Goal: Information Seeking & Learning: Learn about a topic

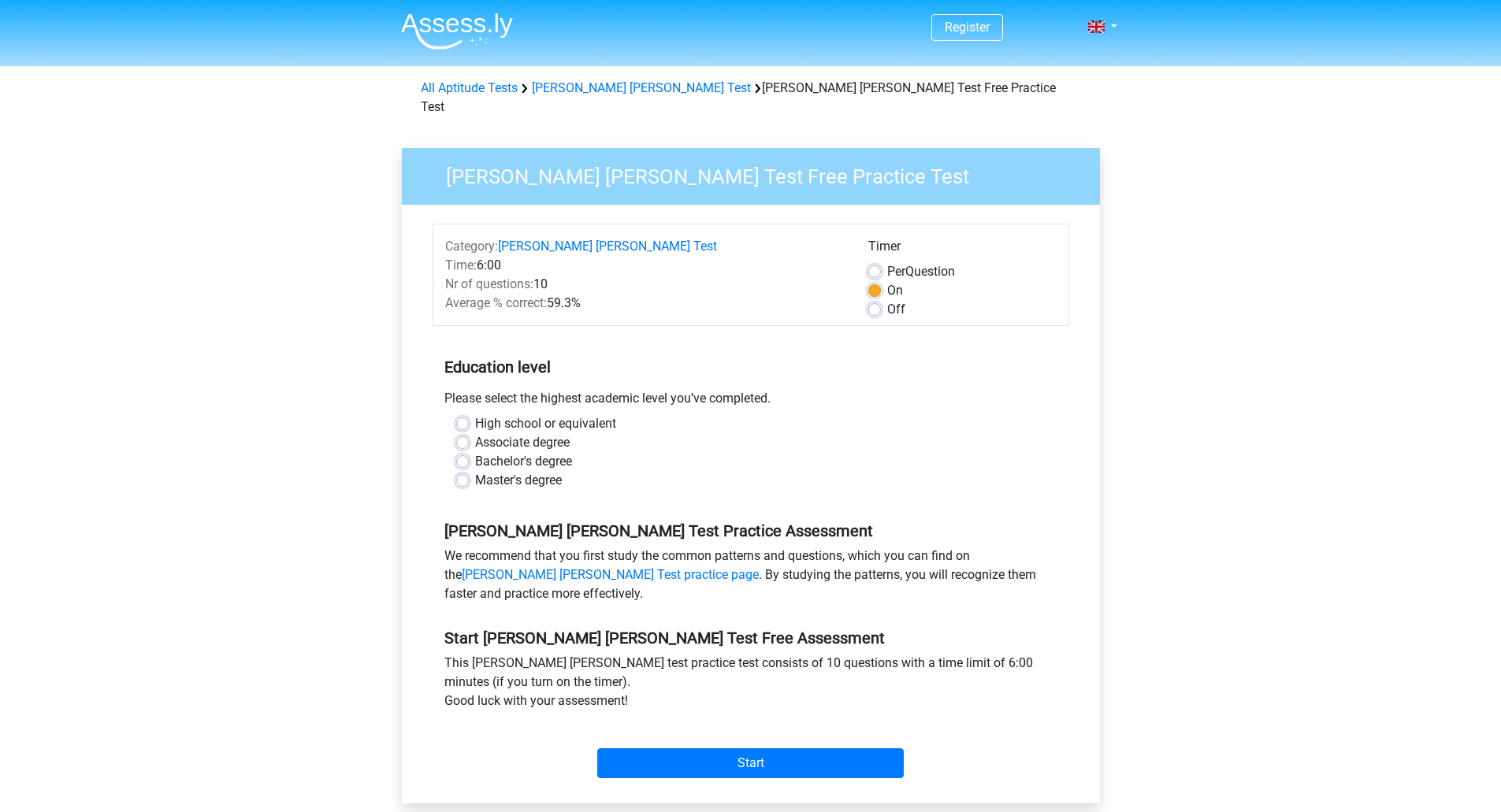
click at [505, 471] on label "Master's degree" at bounding box center [519, 480] width 87 height 19
click at [469, 471] on input "Master's degree" at bounding box center [463, 478] width 13 height 15
radio input "true"
click at [747, 751] on input "Start" at bounding box center [750, 763] width 307 height 30
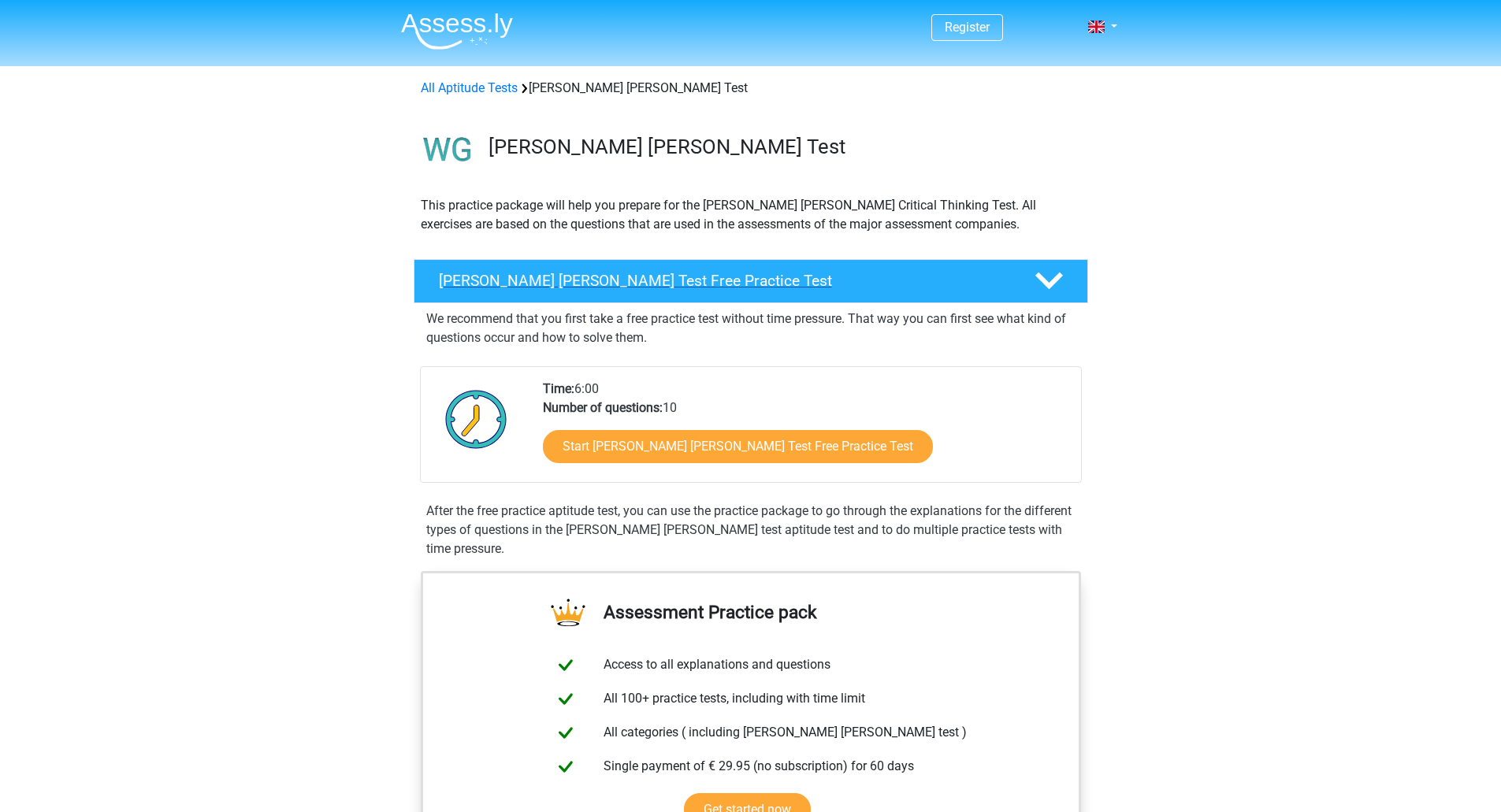
click at [783, 279] on h4 "Watson Glaser Test Free Practice Test" at bounding box center [724, 281] width 570 height 18
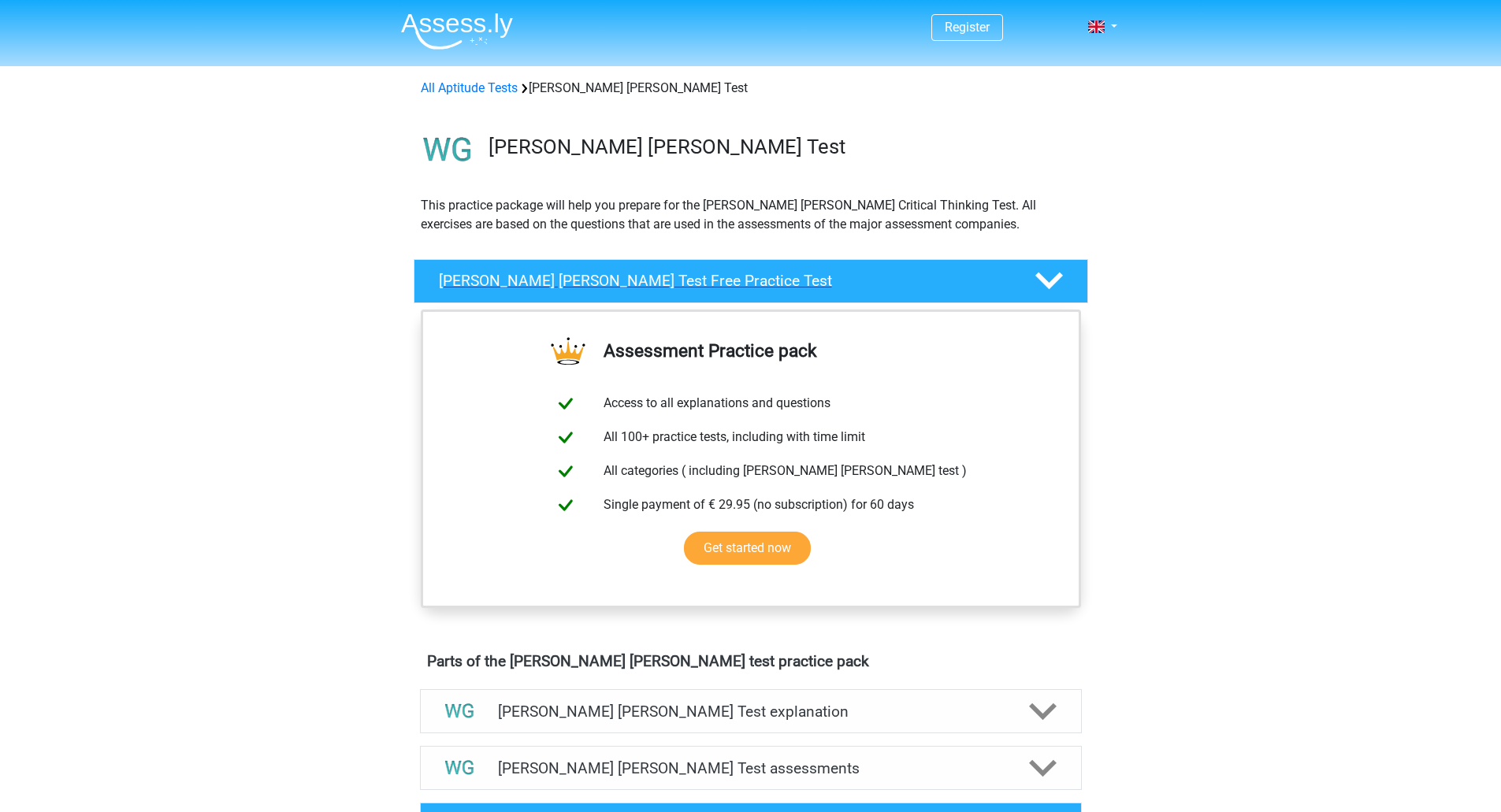
click at [783, 279] on h4 "Watson Glaser Test Free Practice Test" at bounding box center [724, 281] width 570 height 18
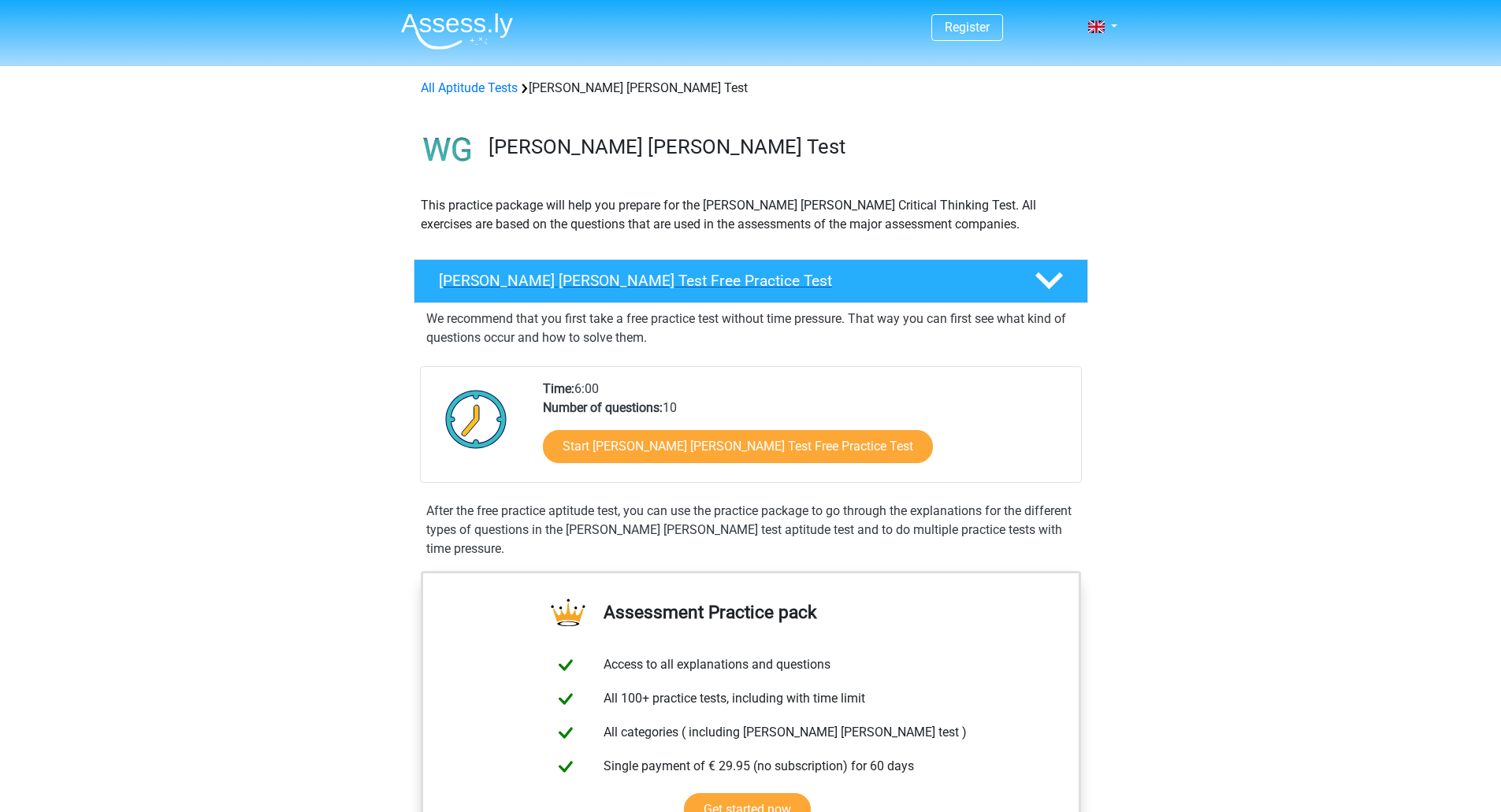
click at [1060, 277] on polygon at bounding box center [1049, 281] width 27 height 17
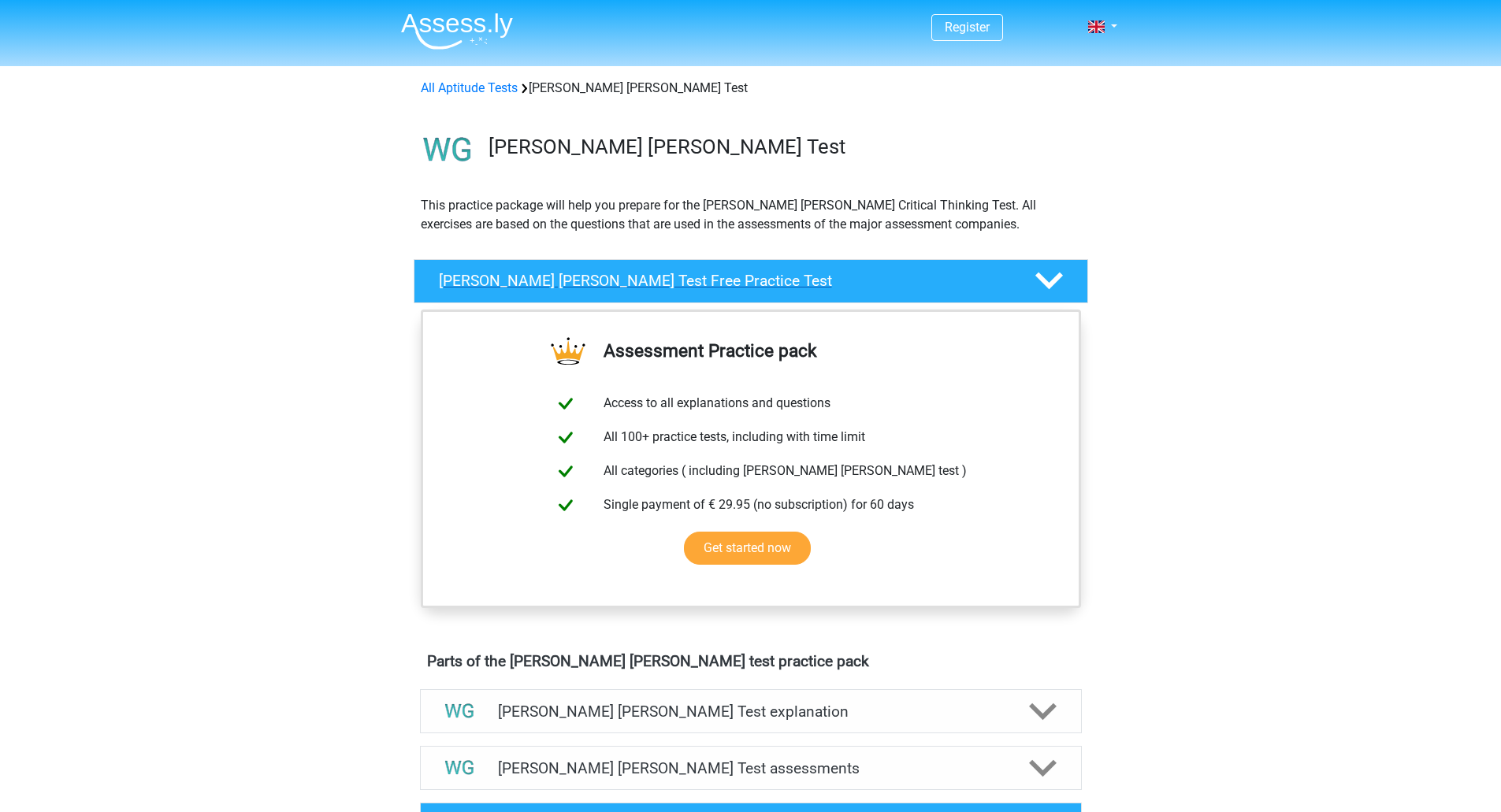
click at [1060, 277] on polygon at bounding box center [1049, 281] width 27 height 17
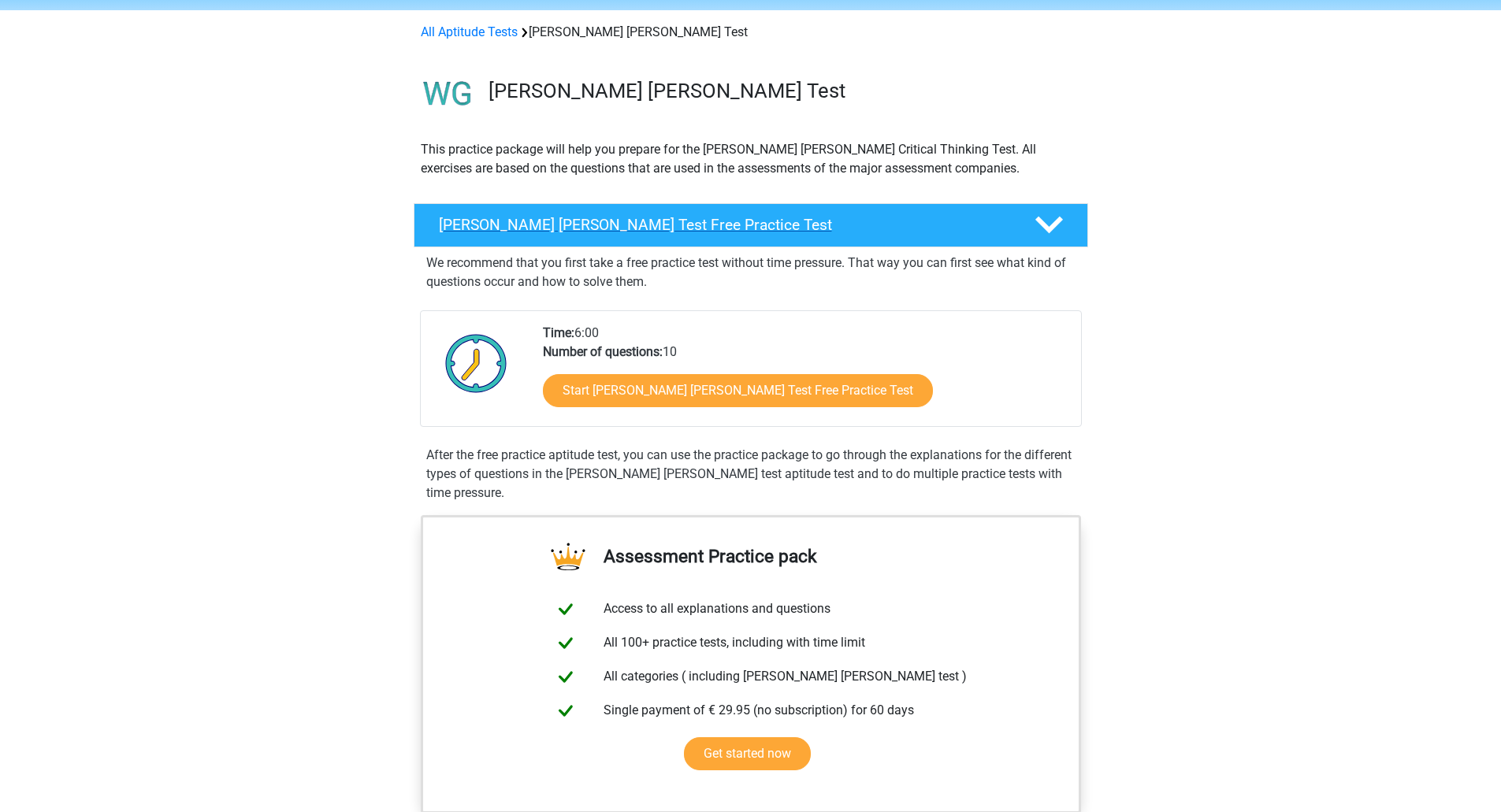
scroll to position [59, 0]
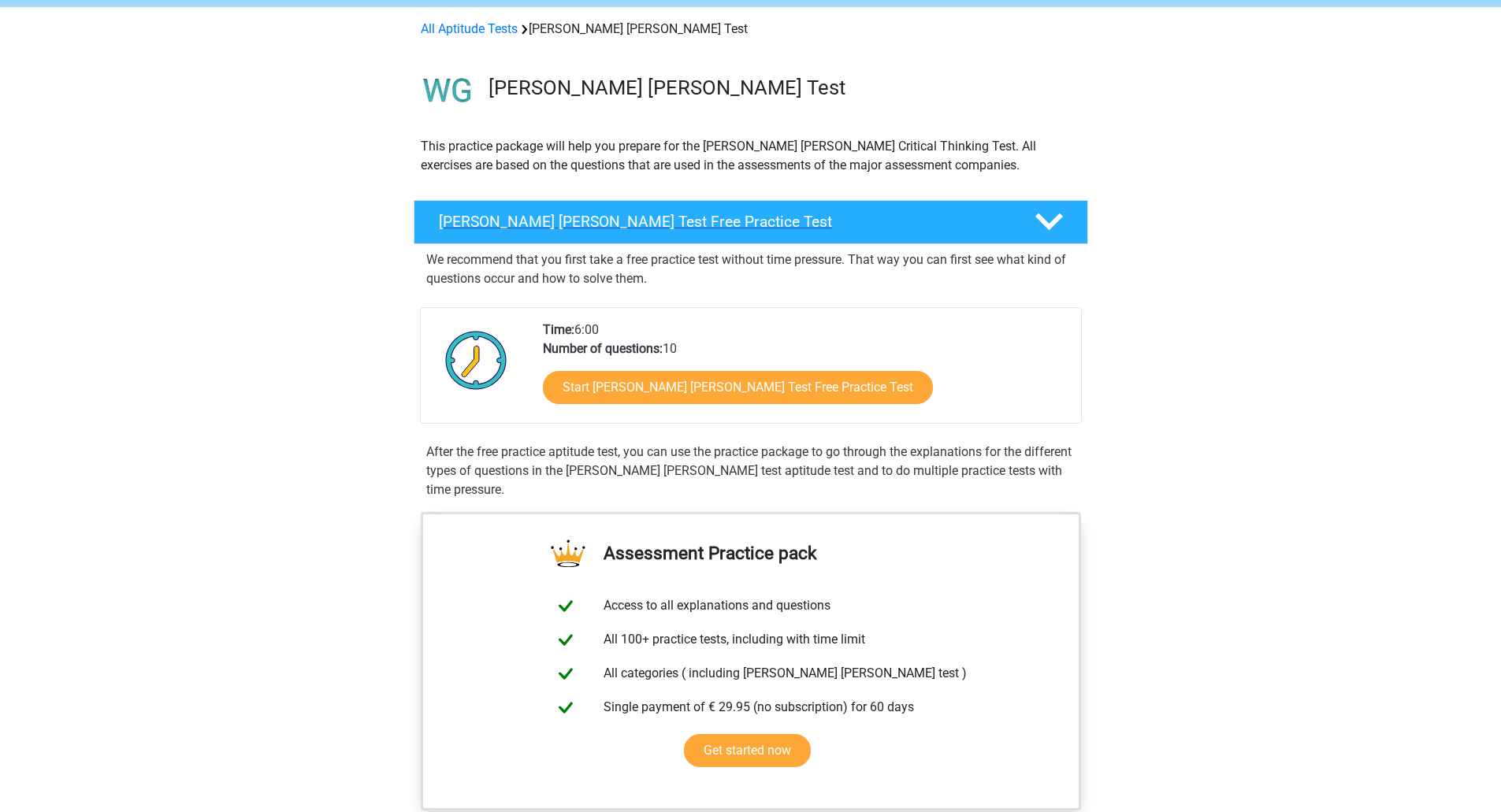
click at [714, 209] on div "Watson Glaser Test Free Practice Test" at bounding box center [750, 222] width 674 height 44
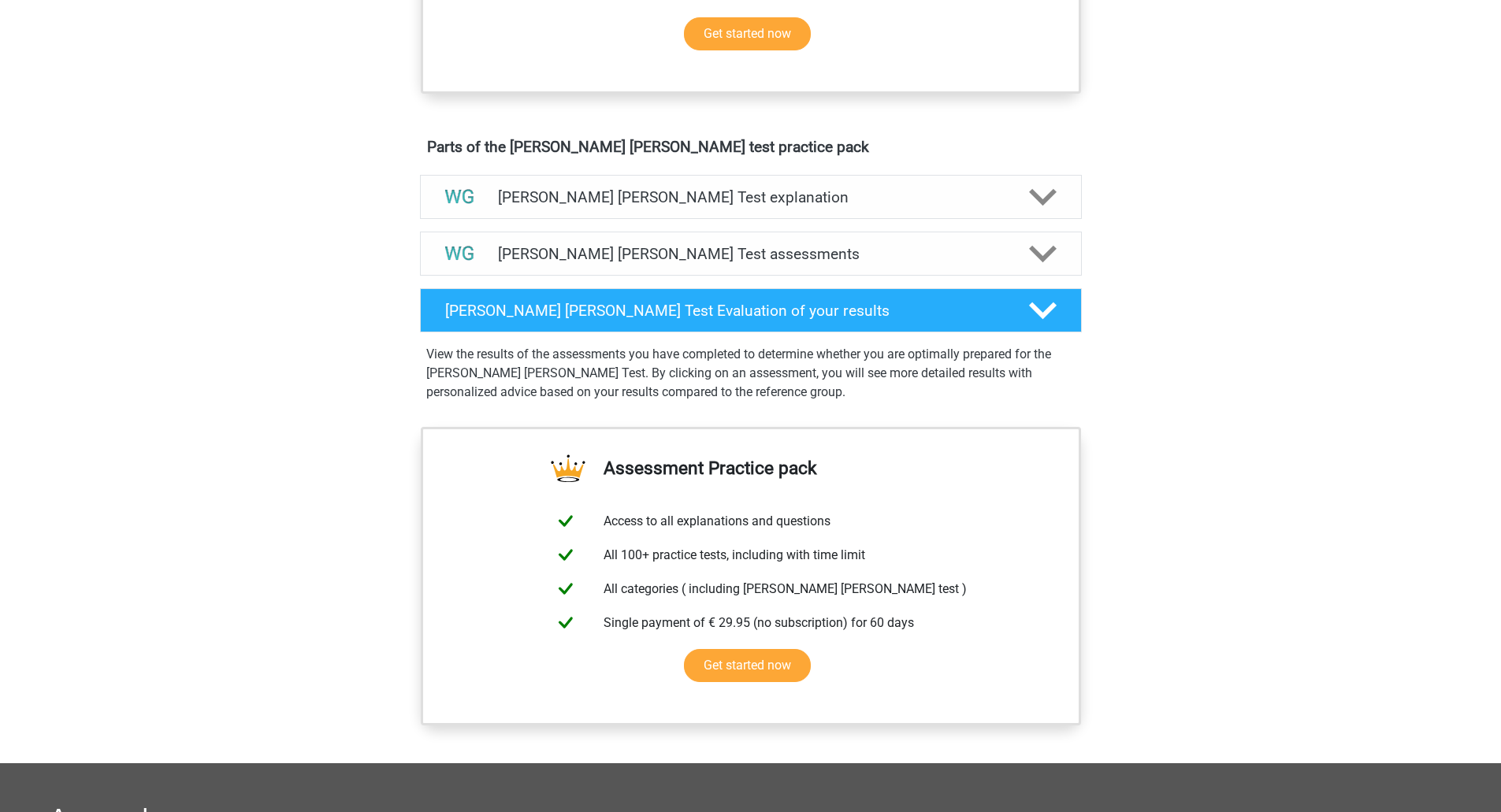
scroll to position [496, 0]
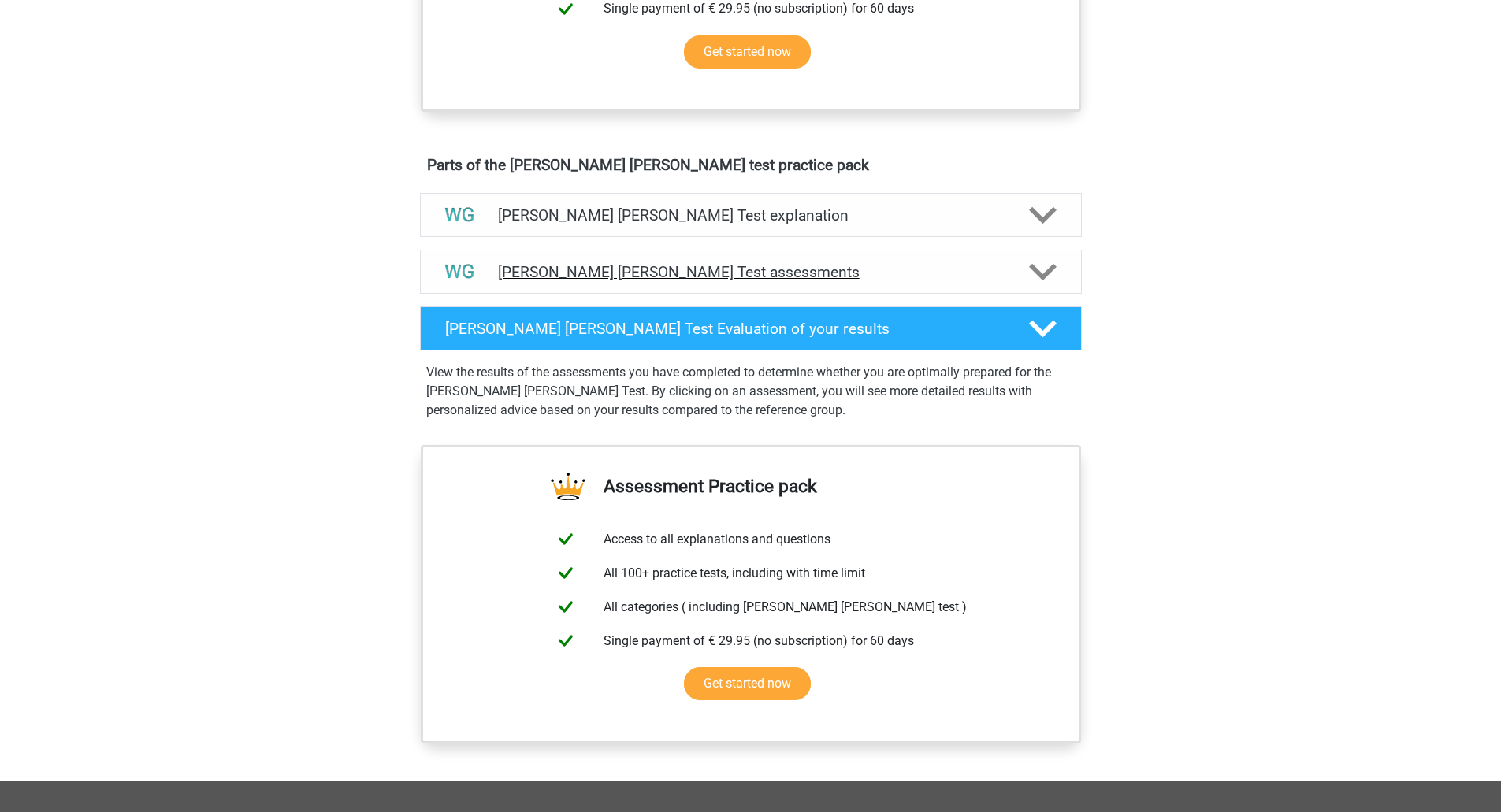
click at [701, 273] on h4 "Watson Glaser Test assessments" at bounding box center [750, 272] width 506 height 18
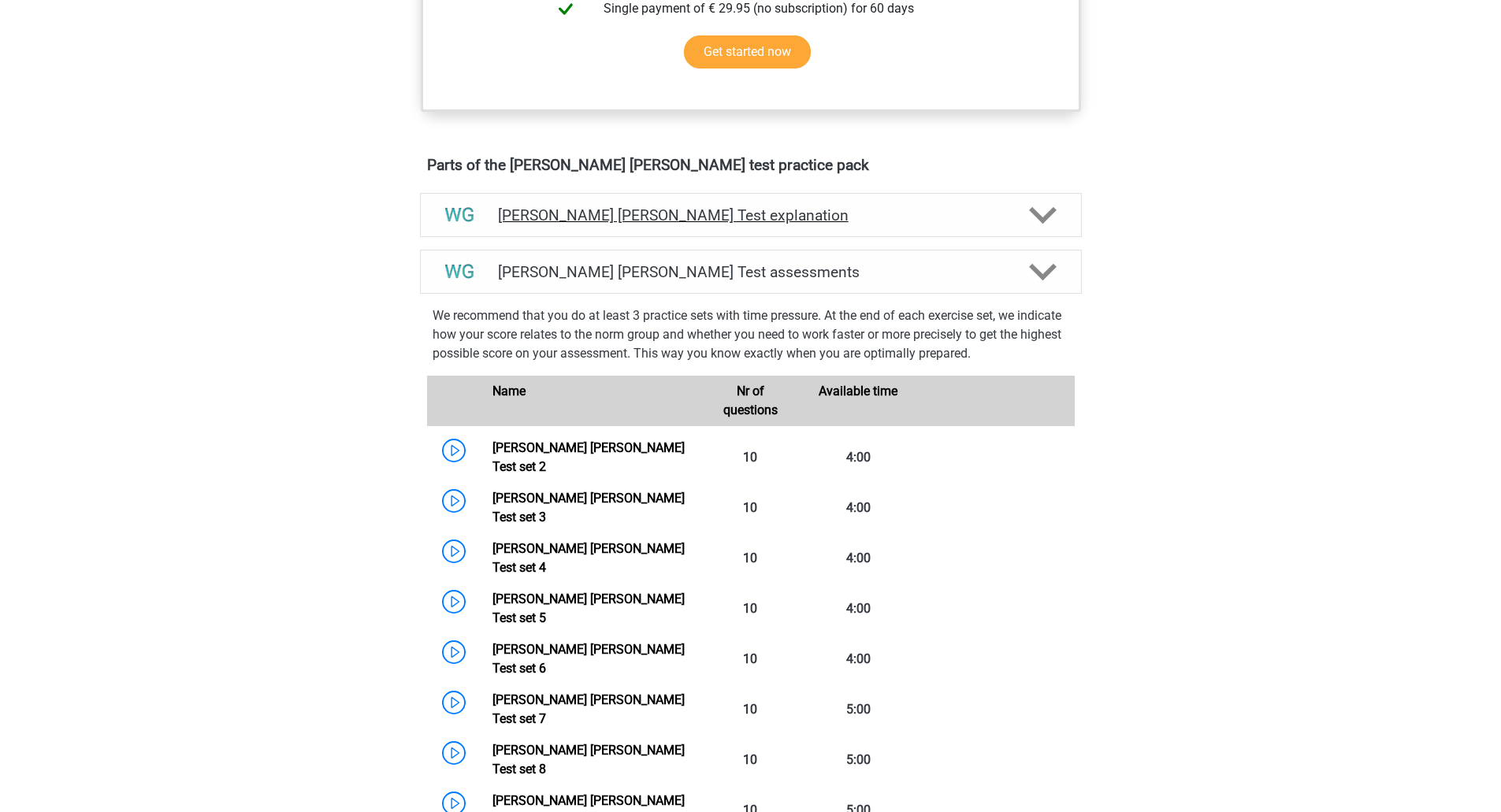
click at [702, 220] on h4 "[PERSON_NAME] [PERSON_NAME] Test explanation" at bounding box center [750, 215] width 506 height 18
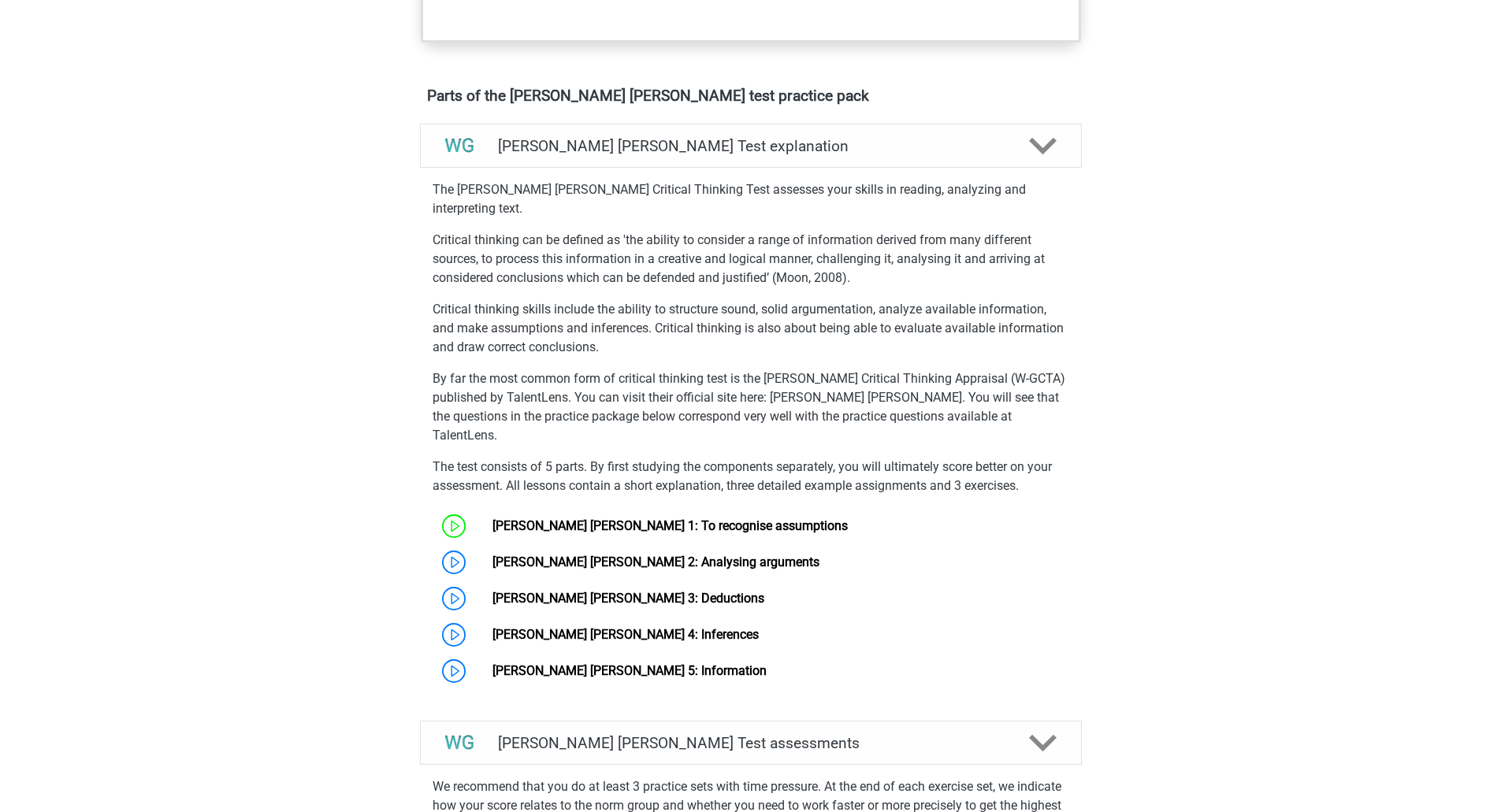
scroll to position [562, 0]
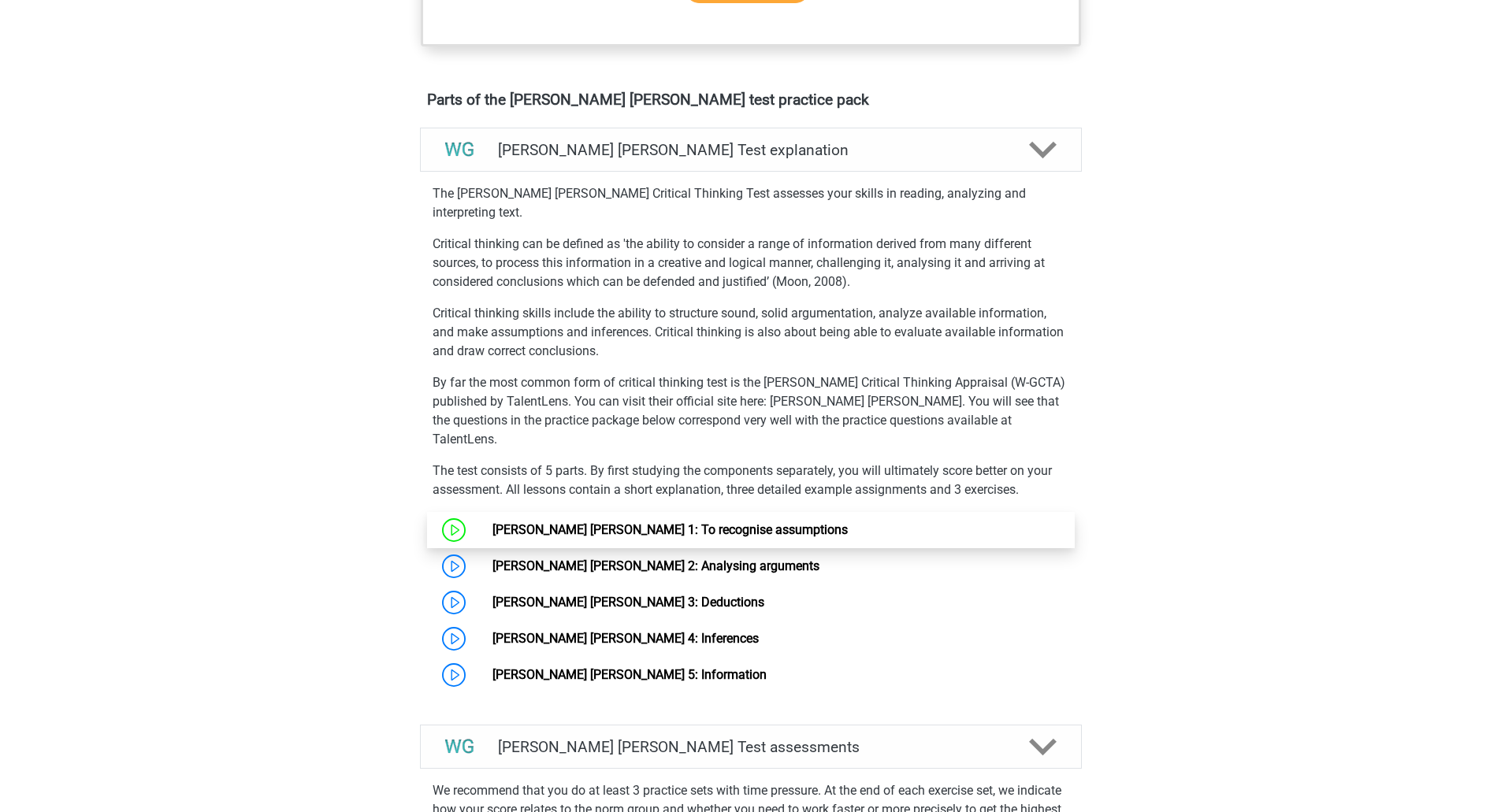
click at [510, 522] on link "[PERSON_NAME] [PERSON_NAME] 1: To recognise assumptions" at bounding box center [670, 530] width 355 height 15
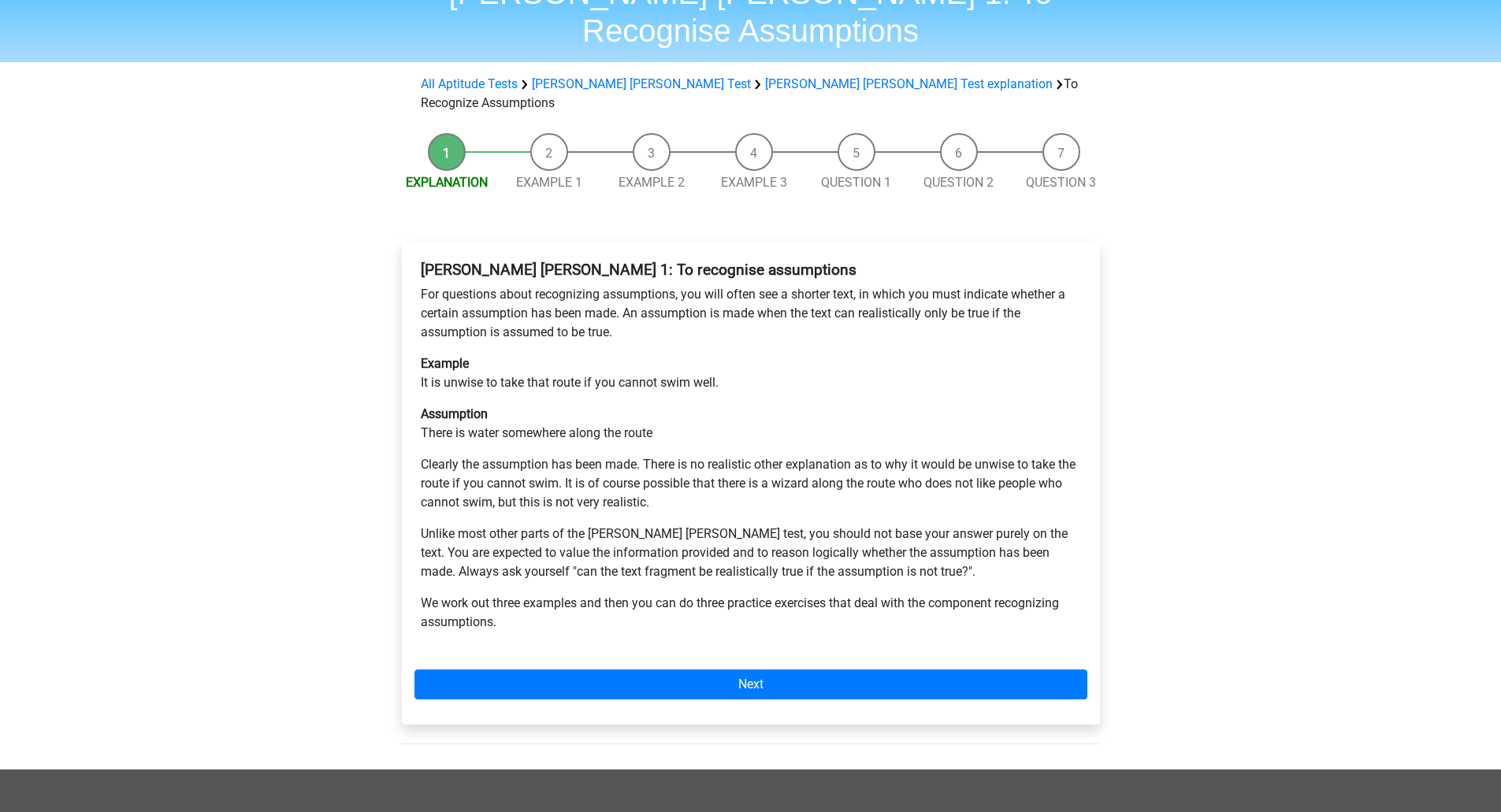
scroll to position [87, 0]
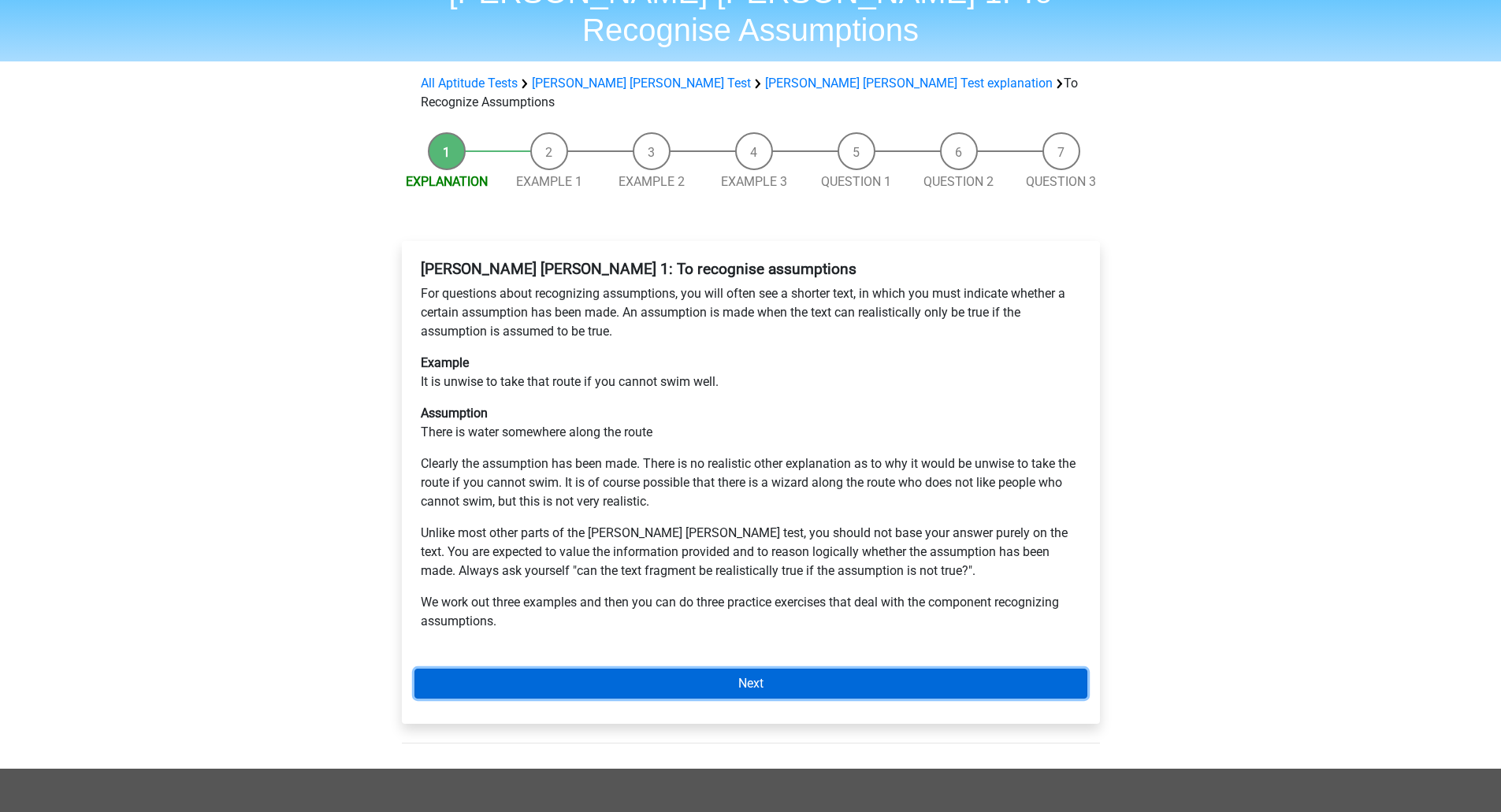
click at [737, 669] on link "Next" at bounding box center [750, 683] width 673 height 30
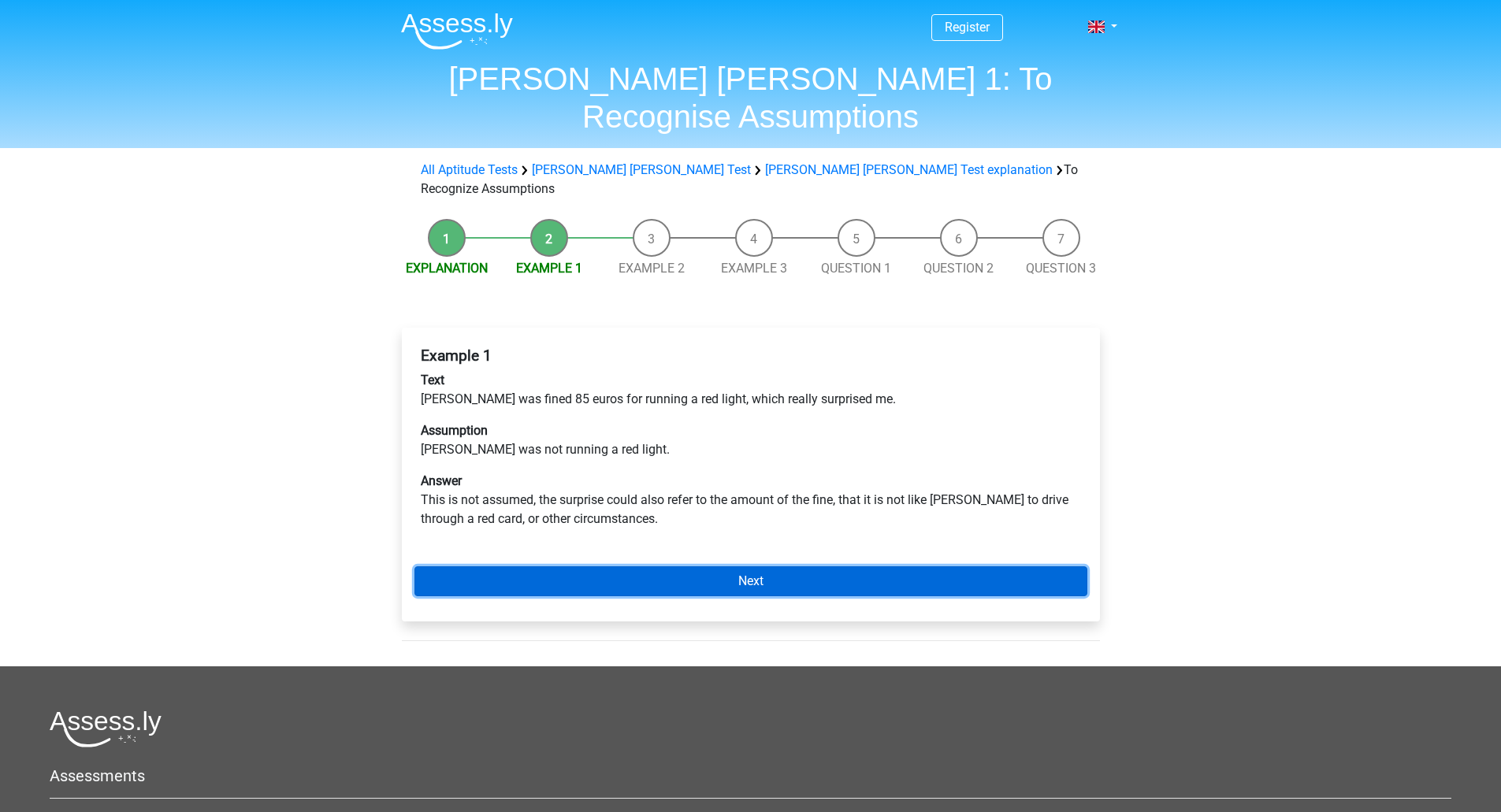
click at [742, 567] on link "Next" at bounding box center [750, 581] width 673 height 30
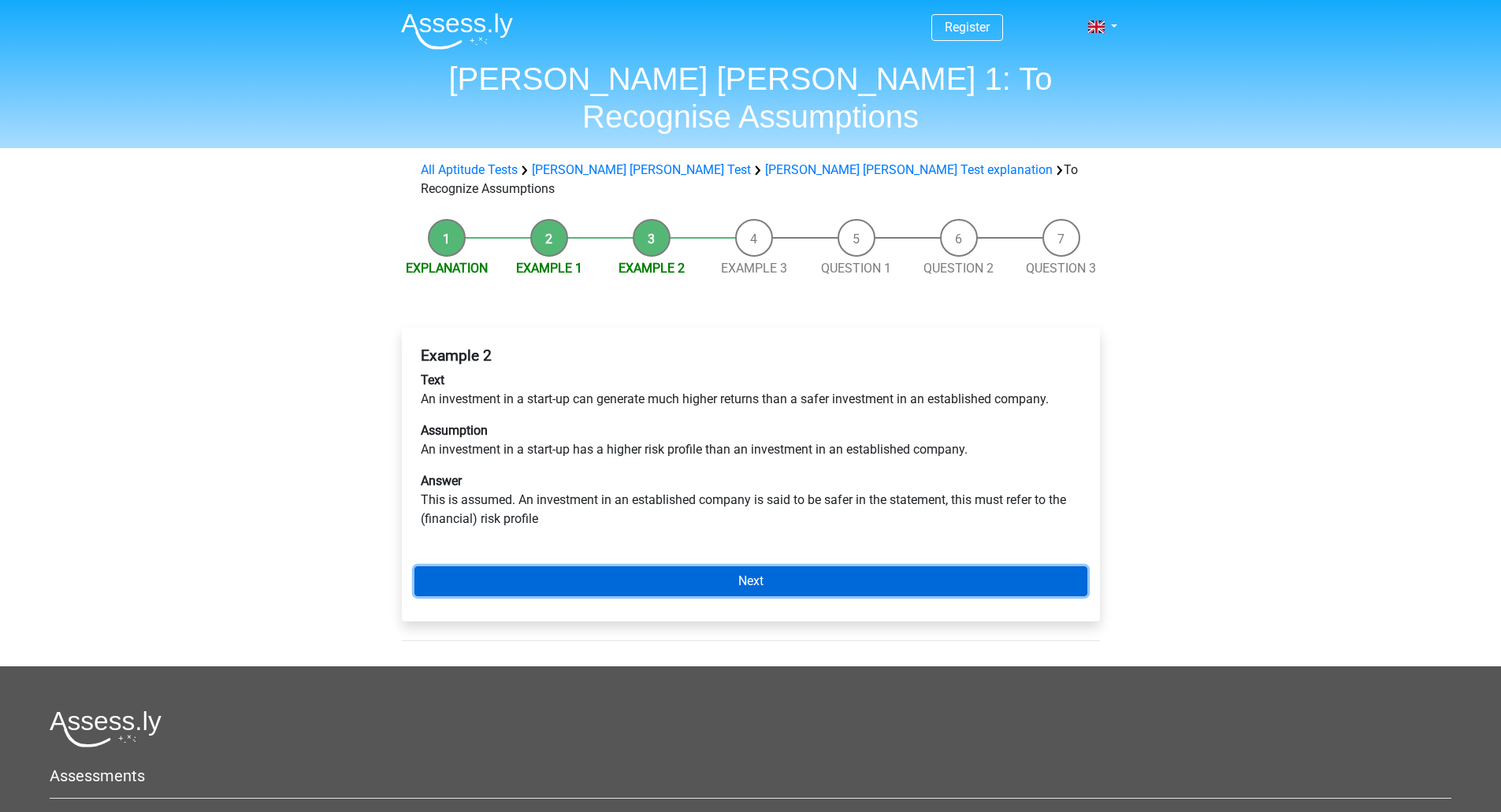
click at [744, 567] on link "Next" at bounding box center [750, 581] width 673 height 30
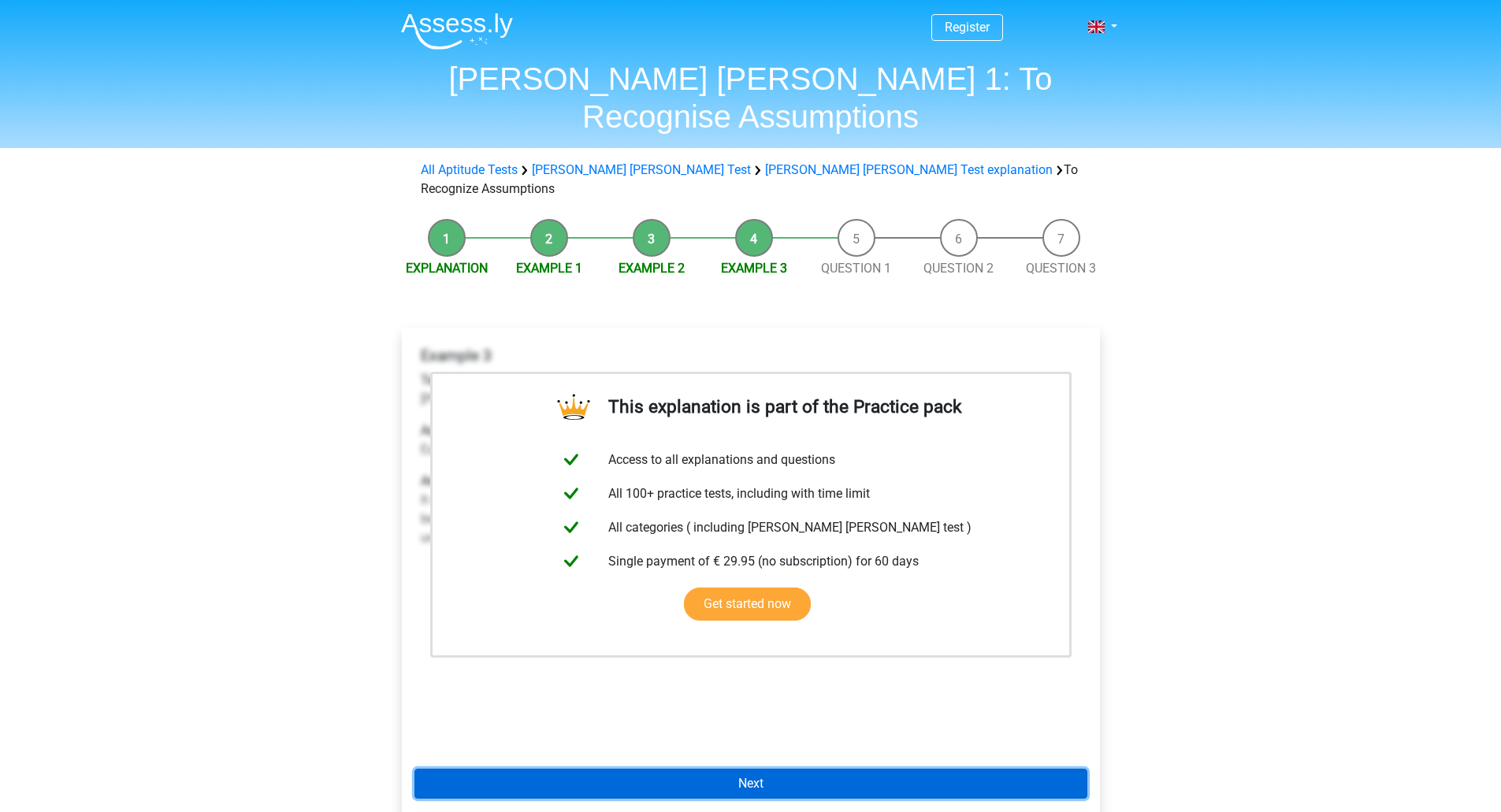
click at [758, 769] on link "Next" at bounding box center [750, 783] width 673 height 30
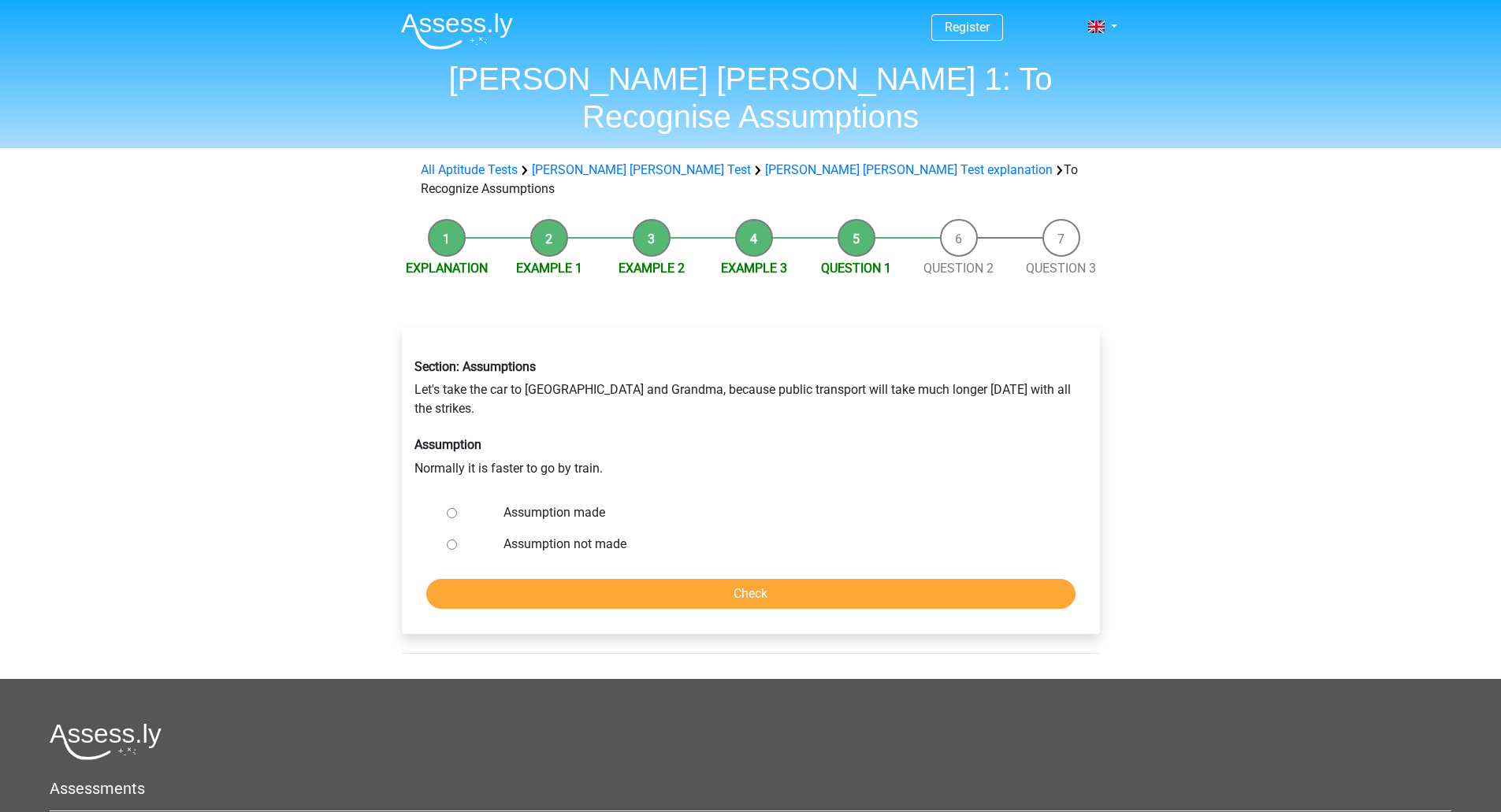
click at [453, 540] on input "Assumption not made" at bounding box center [451, 544] width 10 height 10
radio input "true"
click at [574, 579] on input "Check" at bounding box center [750, 594] width 649 height 30
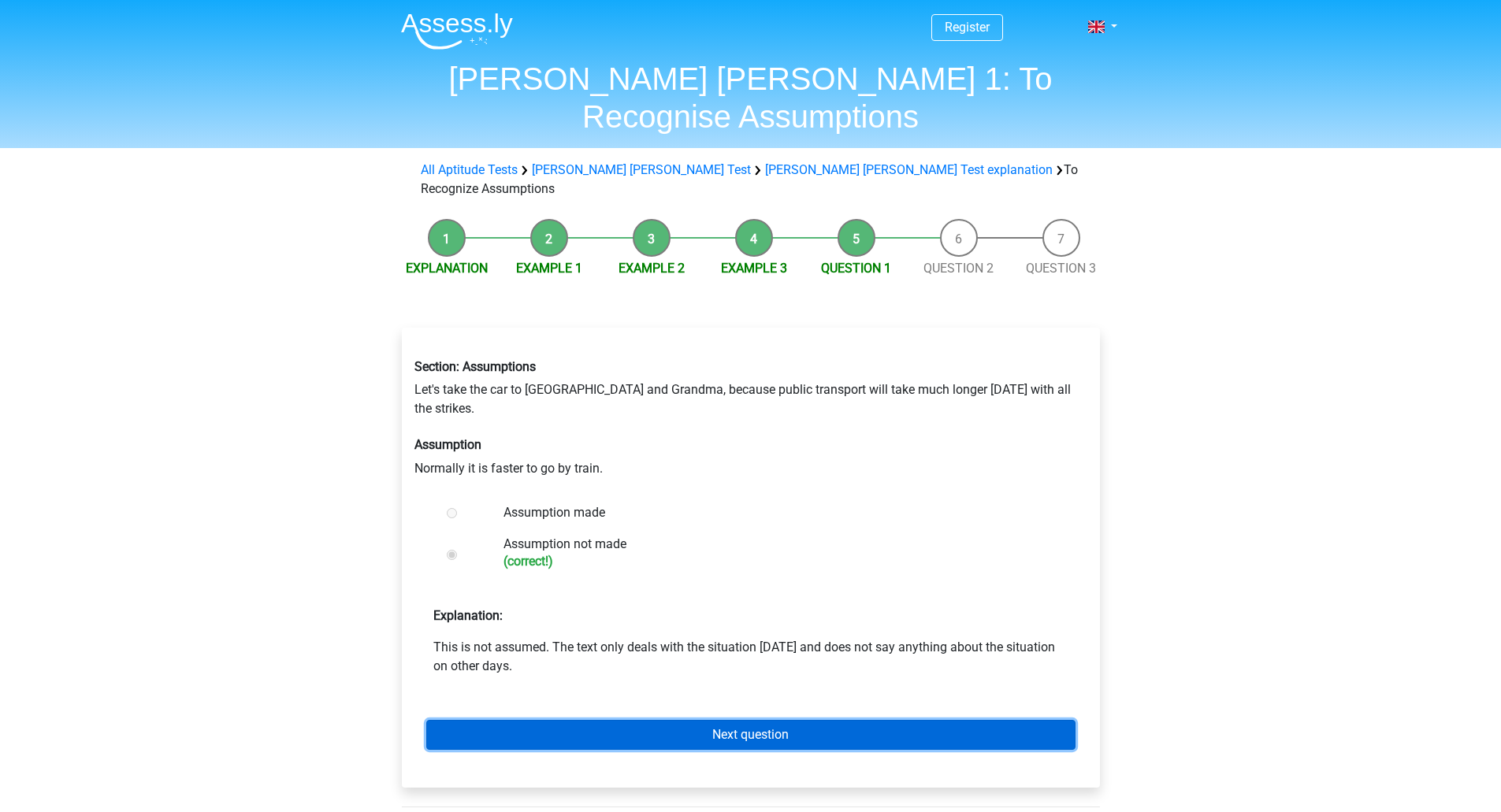
click at [721, 720] on link "Next question" at bounding box center [750, 734] width 649 height 30
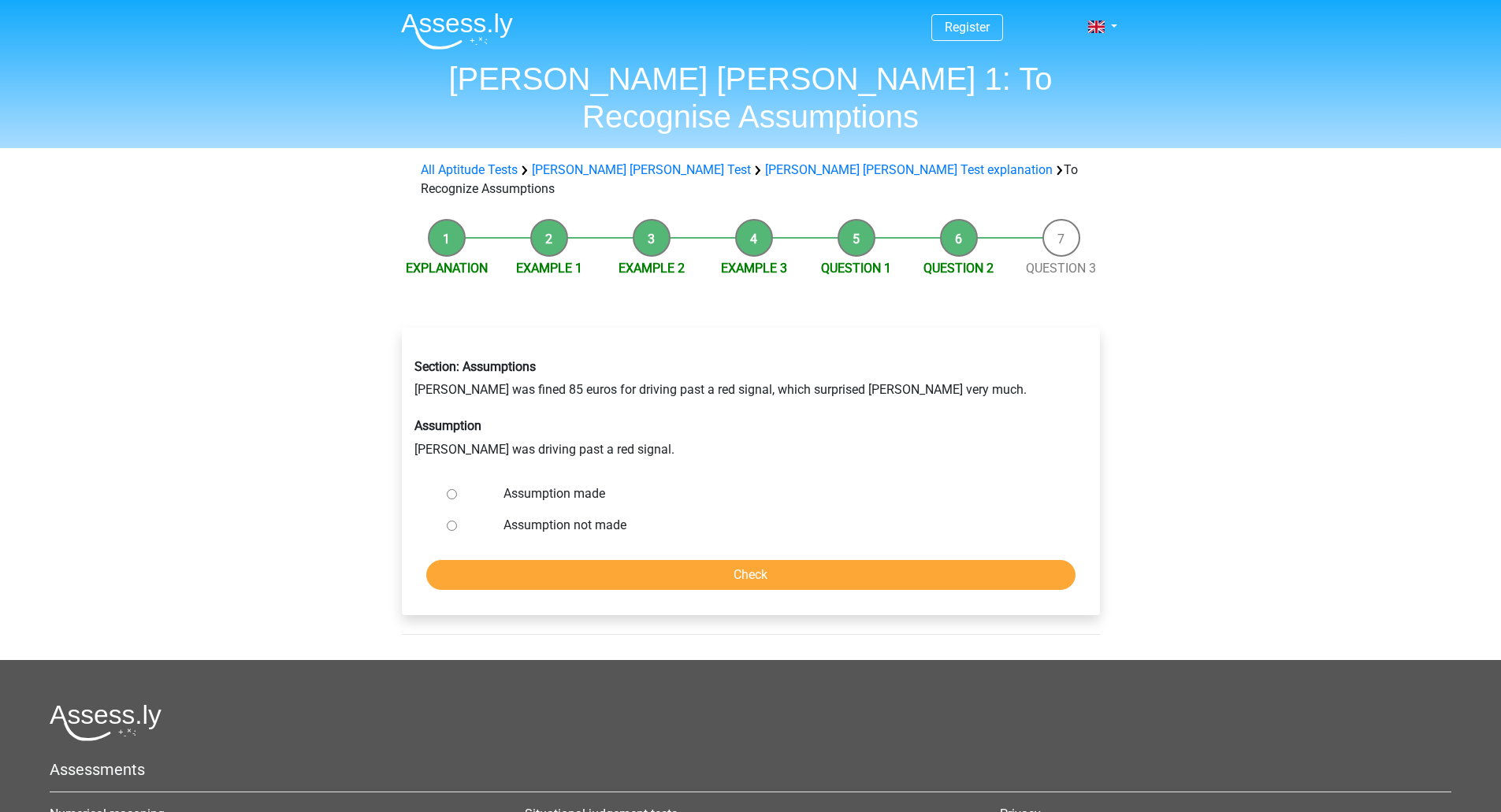
click at [449, 489] on input "Assumption made" at bounding box center [451, 493] width 10 height 10
radio input "true"
click at [554, 560] on input "Check" at bounding box center [750, 575] width 649 height 30
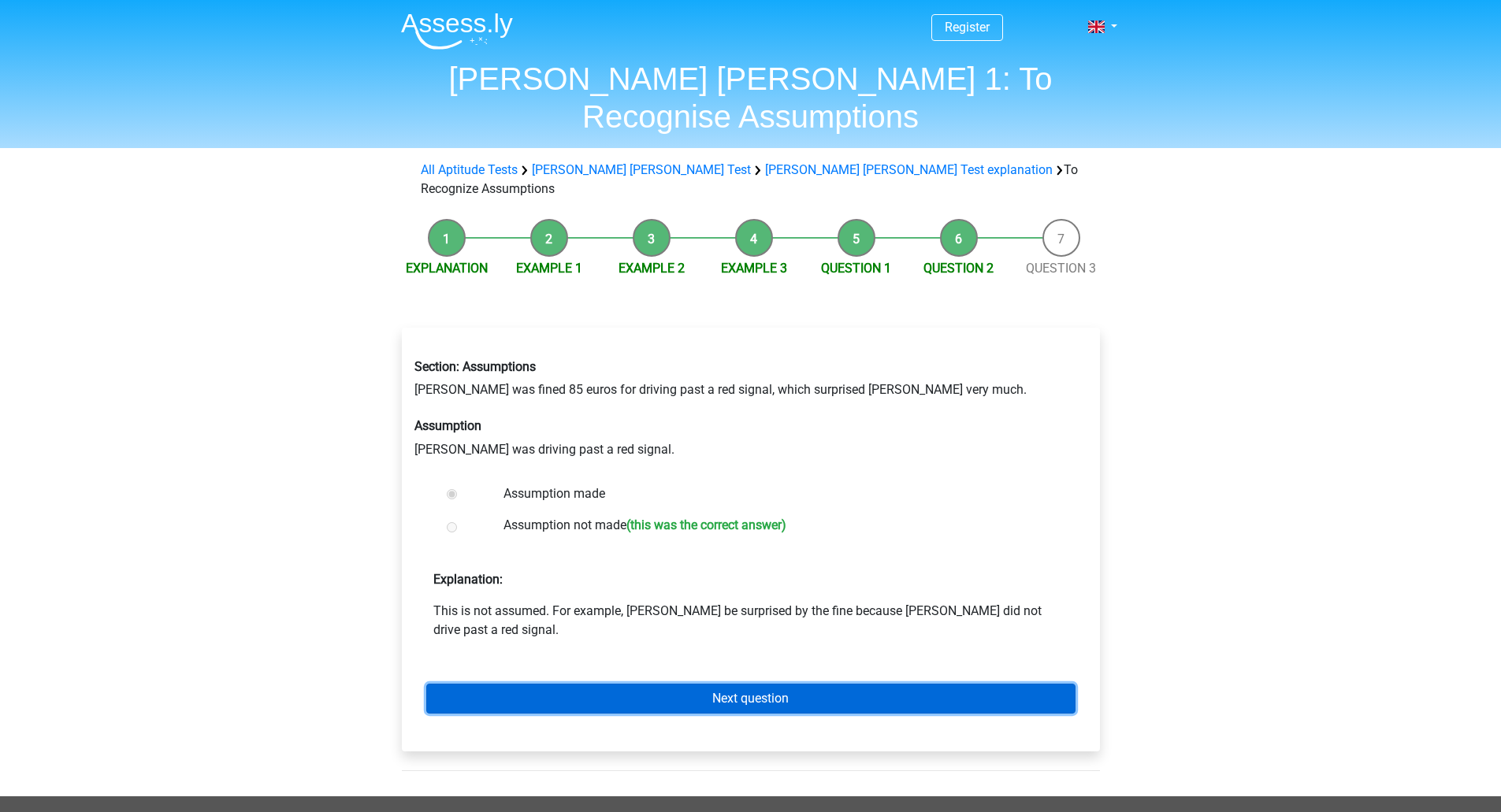
click at [699, 683] on link "Next question" at bounding box center [750, 698] width 649 height 30
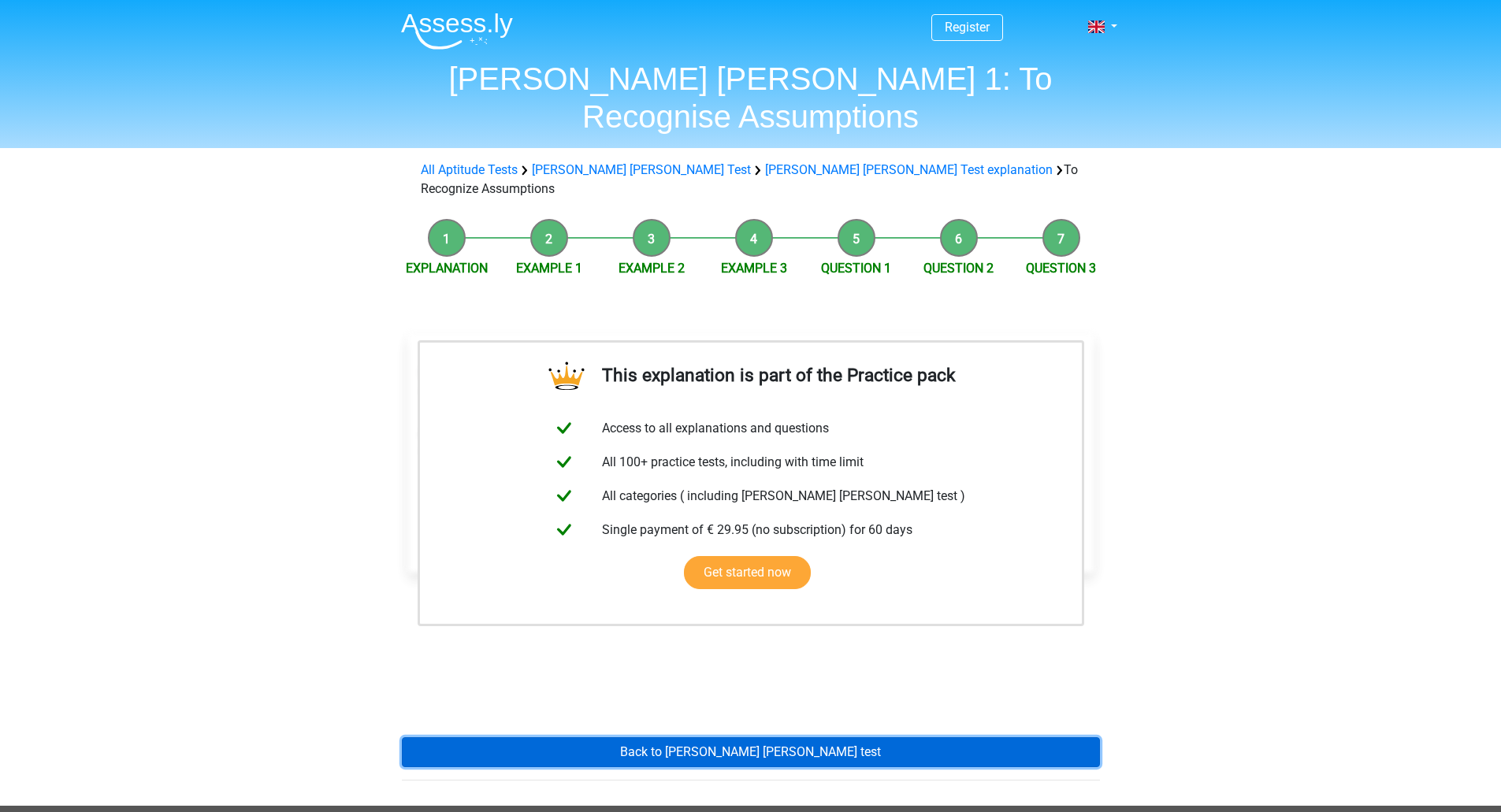
click at [728, 738] on link "Back to [PERSON_NAME] [PERSON_NAME] test" at bounding box center [750, 752] width 698 height 30
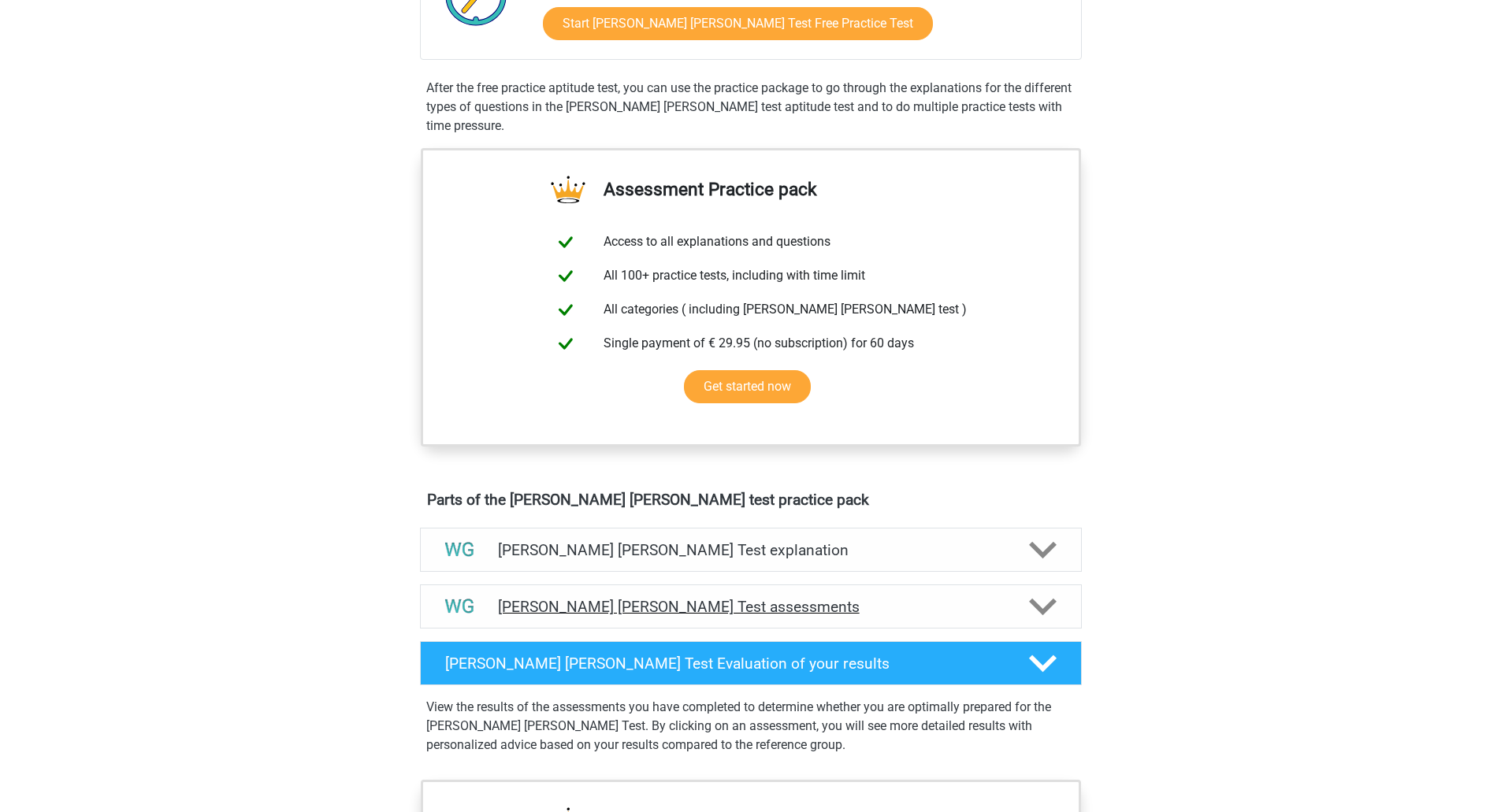
scroll to position [425, 0]
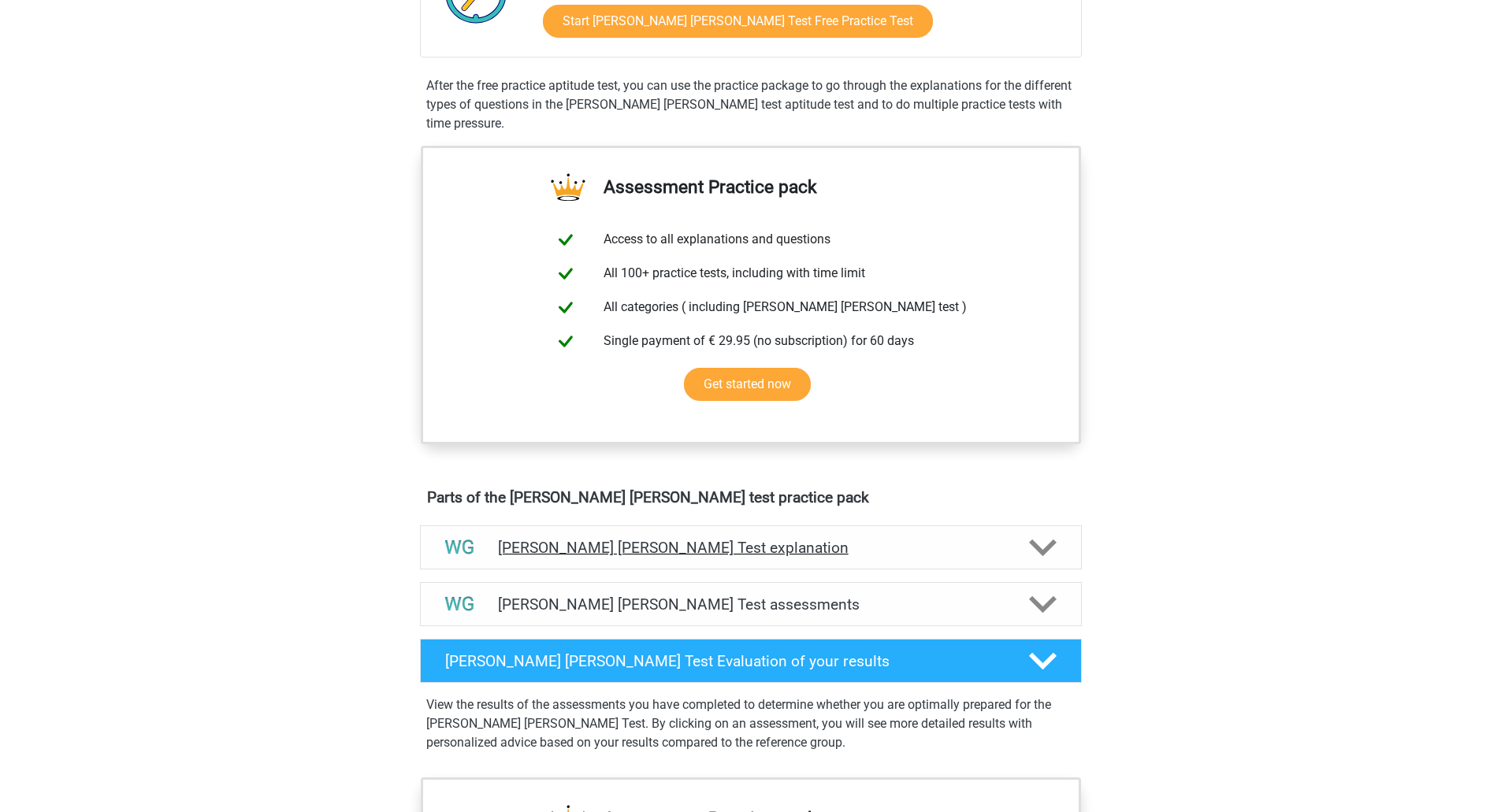
click at [733, 545] on h4 "[PERSON_NAME] [PERSON_NAME] Test explanation" at bounding box center [750, 548] width 506 height 18
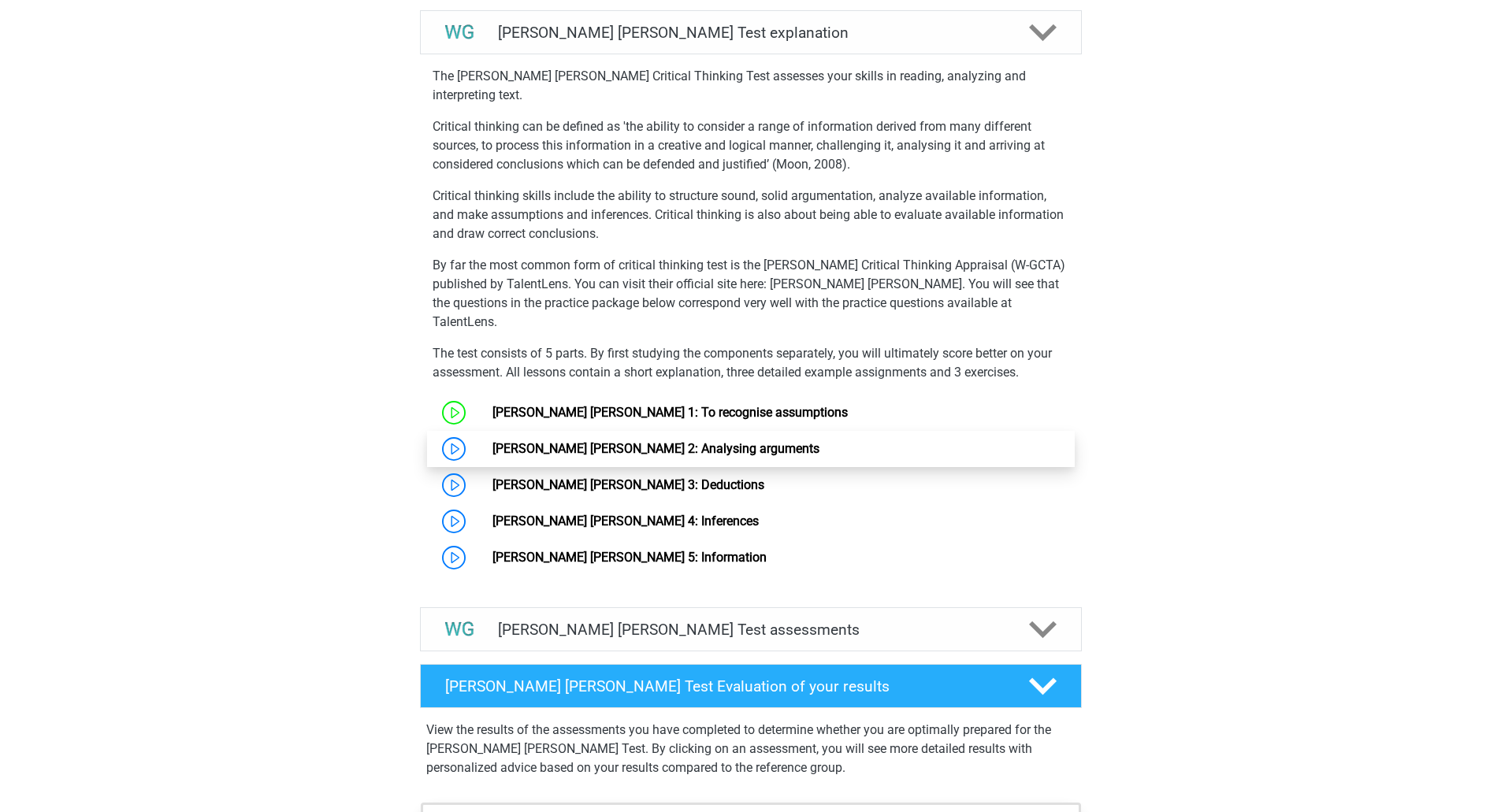
scroll to position [942, 0]
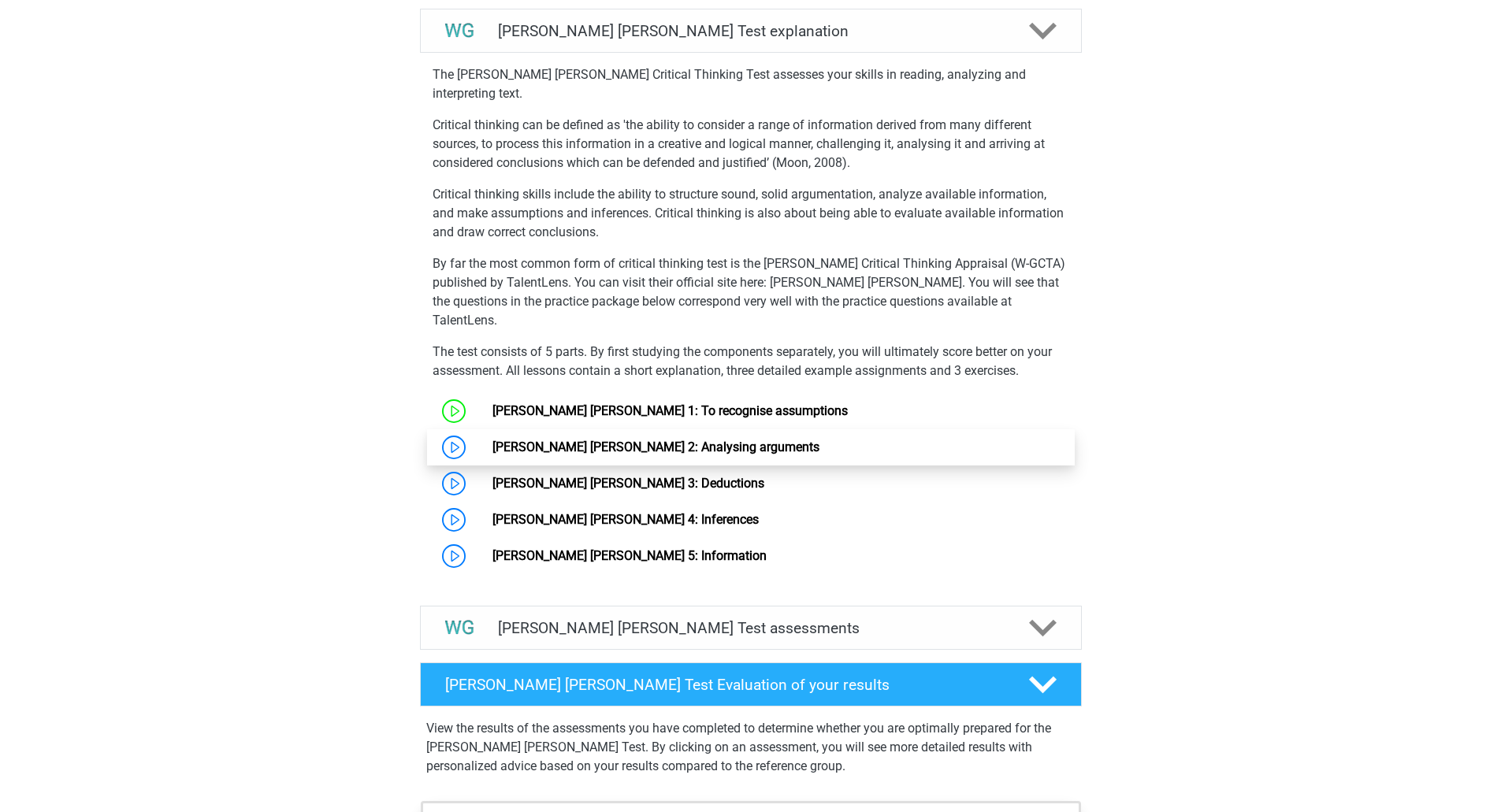
click at [651, 440] on link "[PERSON_NAME] [PERSON_NAME] 2: Analysing arguments" at bounding box center [655, 447] width 327 height 15
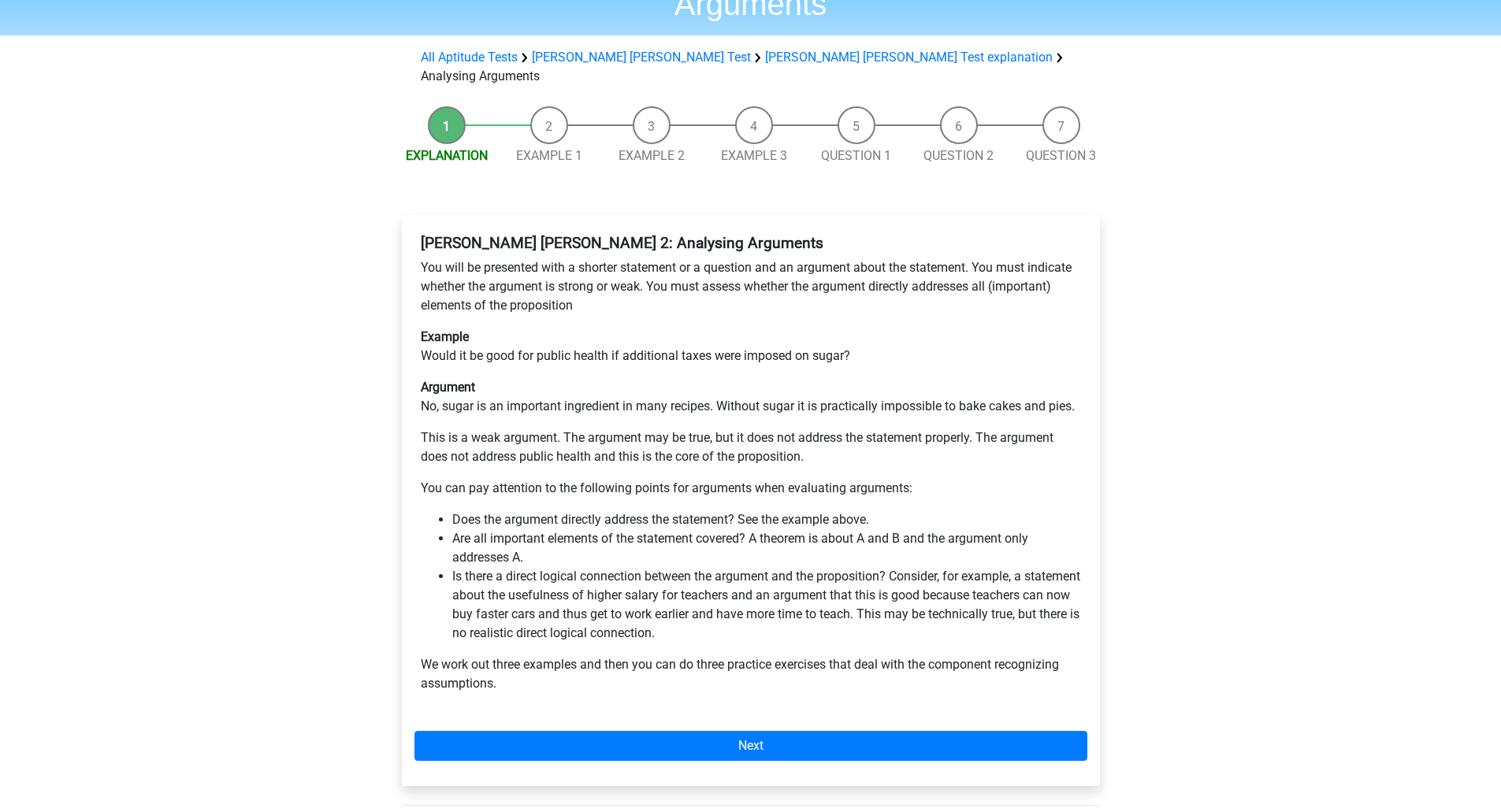
scroll to position [113, 0]
drag, startPoint x: 687, startPoint y: 683, endPoint x: 1078, endPoint y: 471, distance: 444.8
click at [1078, 510] on li "Does the argument directly address the statement? See the example above." at bounding box center [767, 519] width 628 height 19
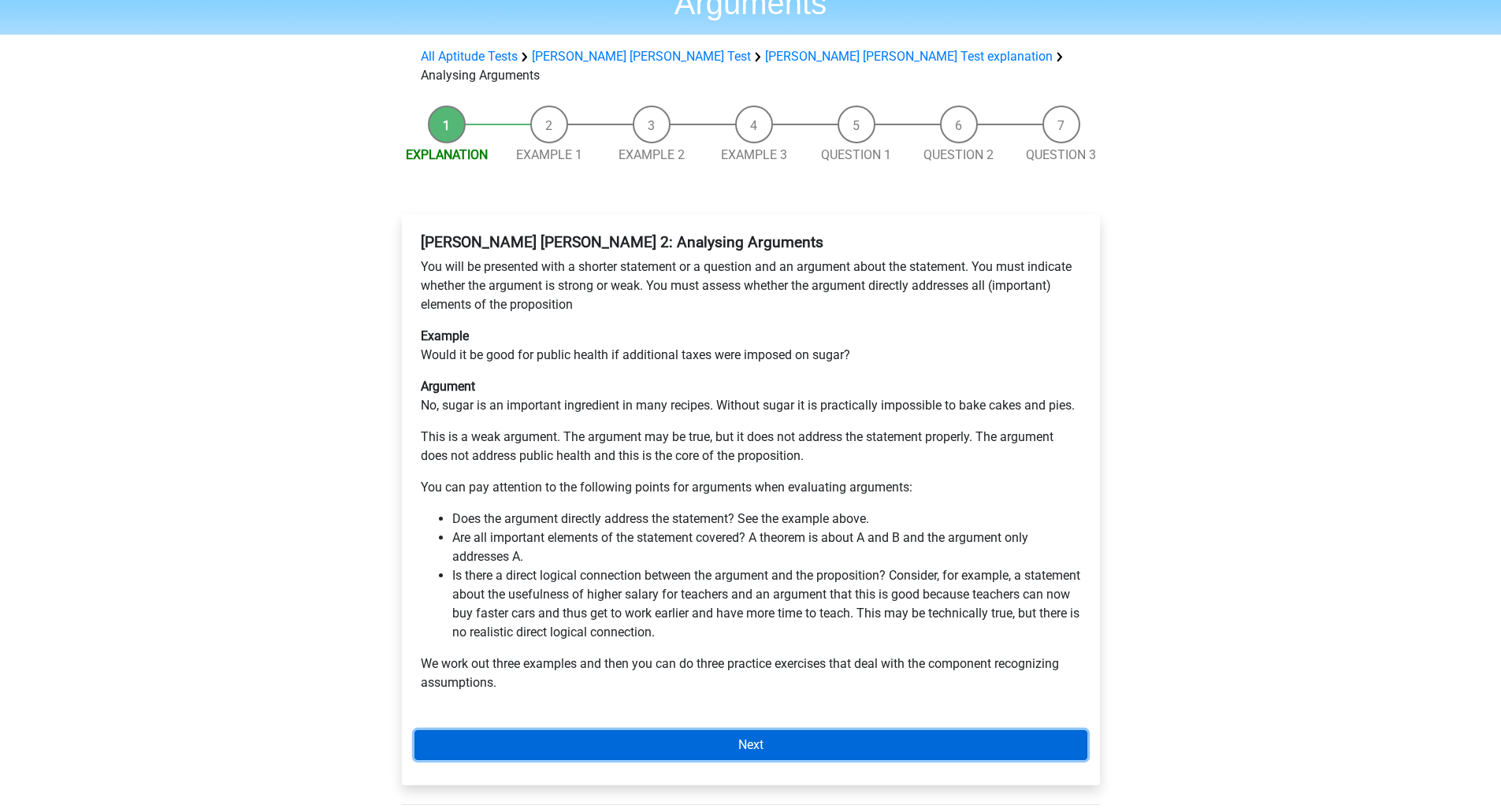
click at [742, 731] on link "Next" at bounding box center [750, 745] width 673 height 30
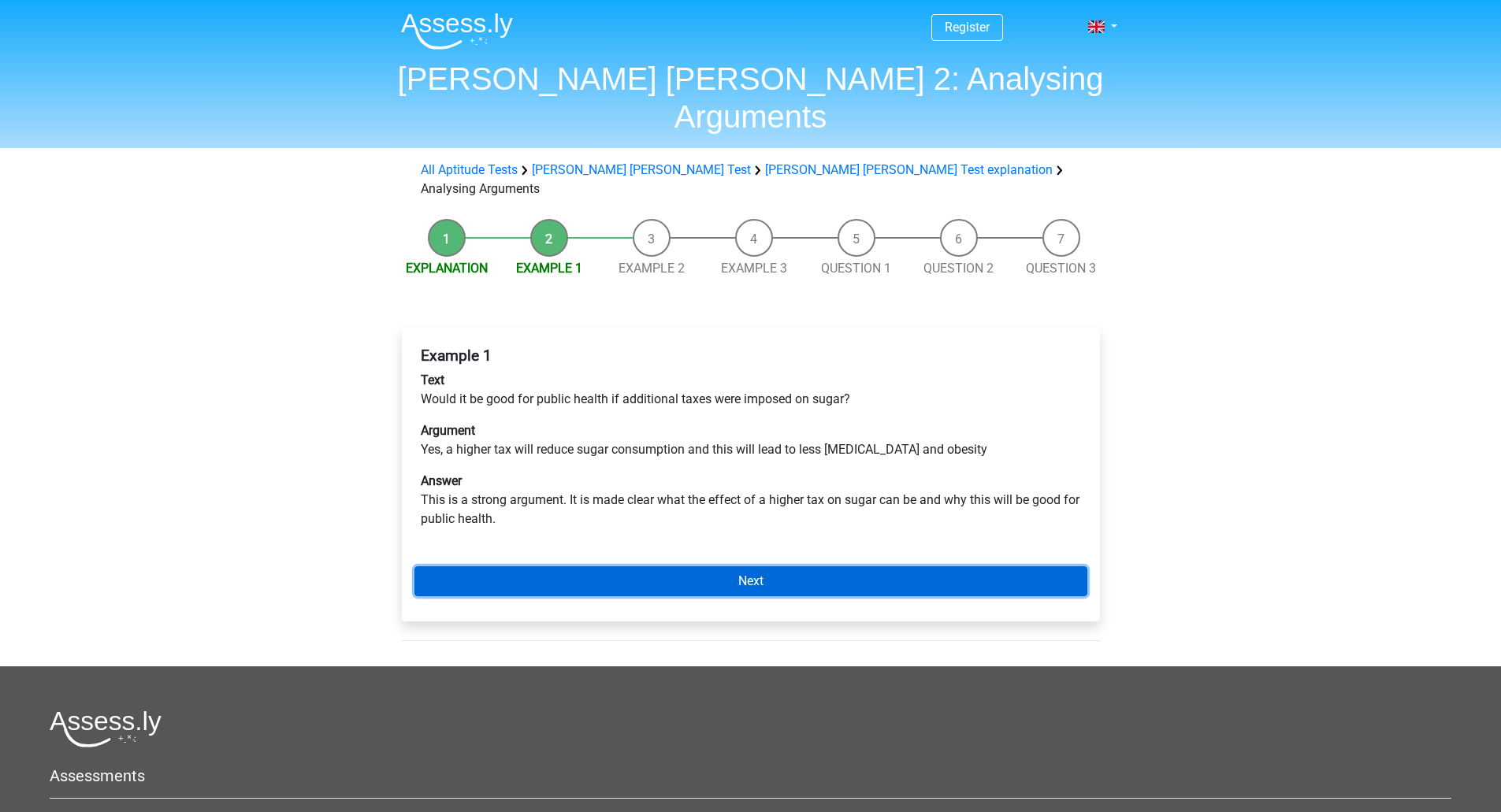
click at [744, 567] on link "Next" at bounding box center [750, 581] width 673 height 30
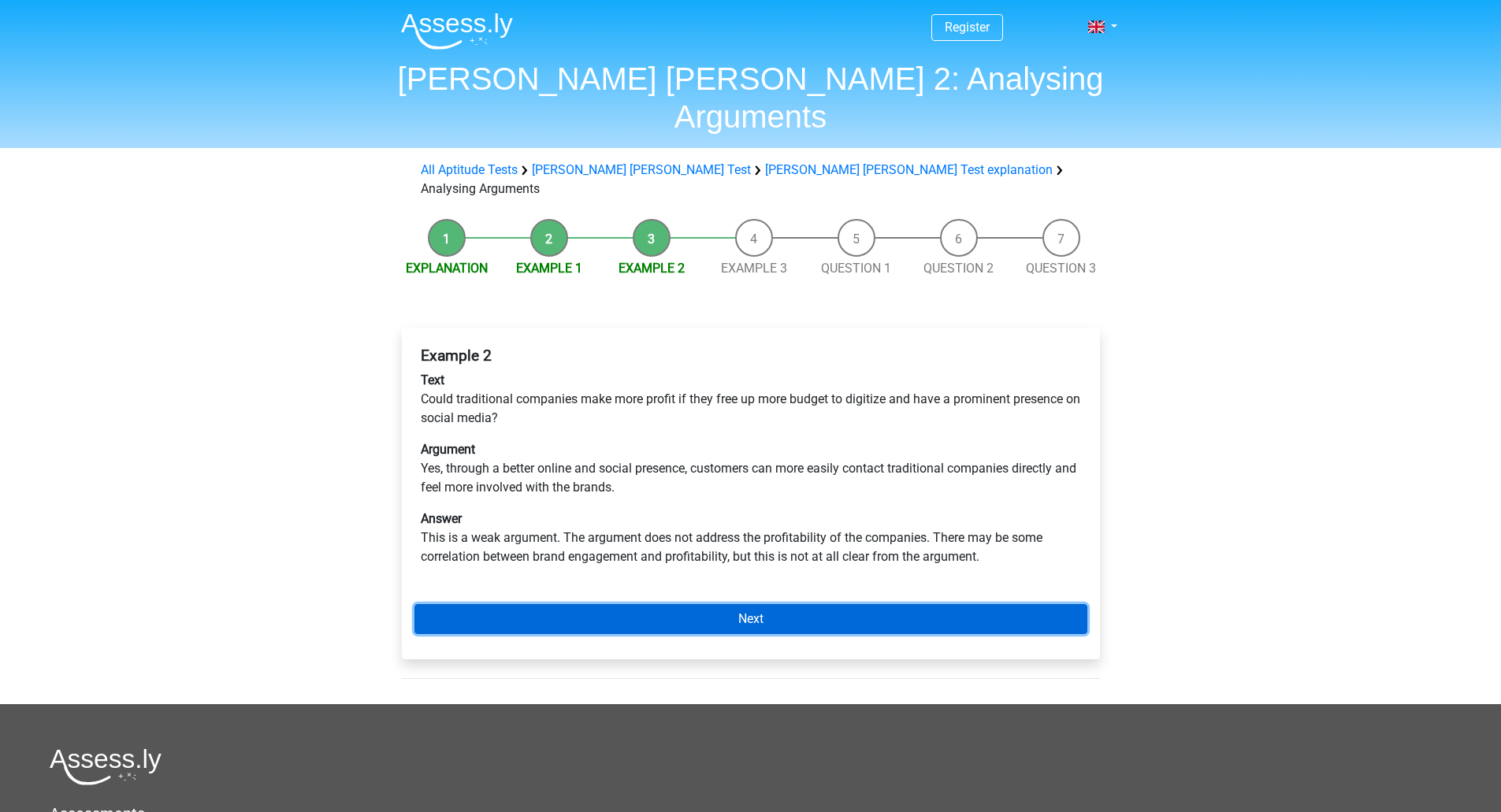
click at [736, 605] on link "Next" at bounding box center [750, 619] width 673 height 30
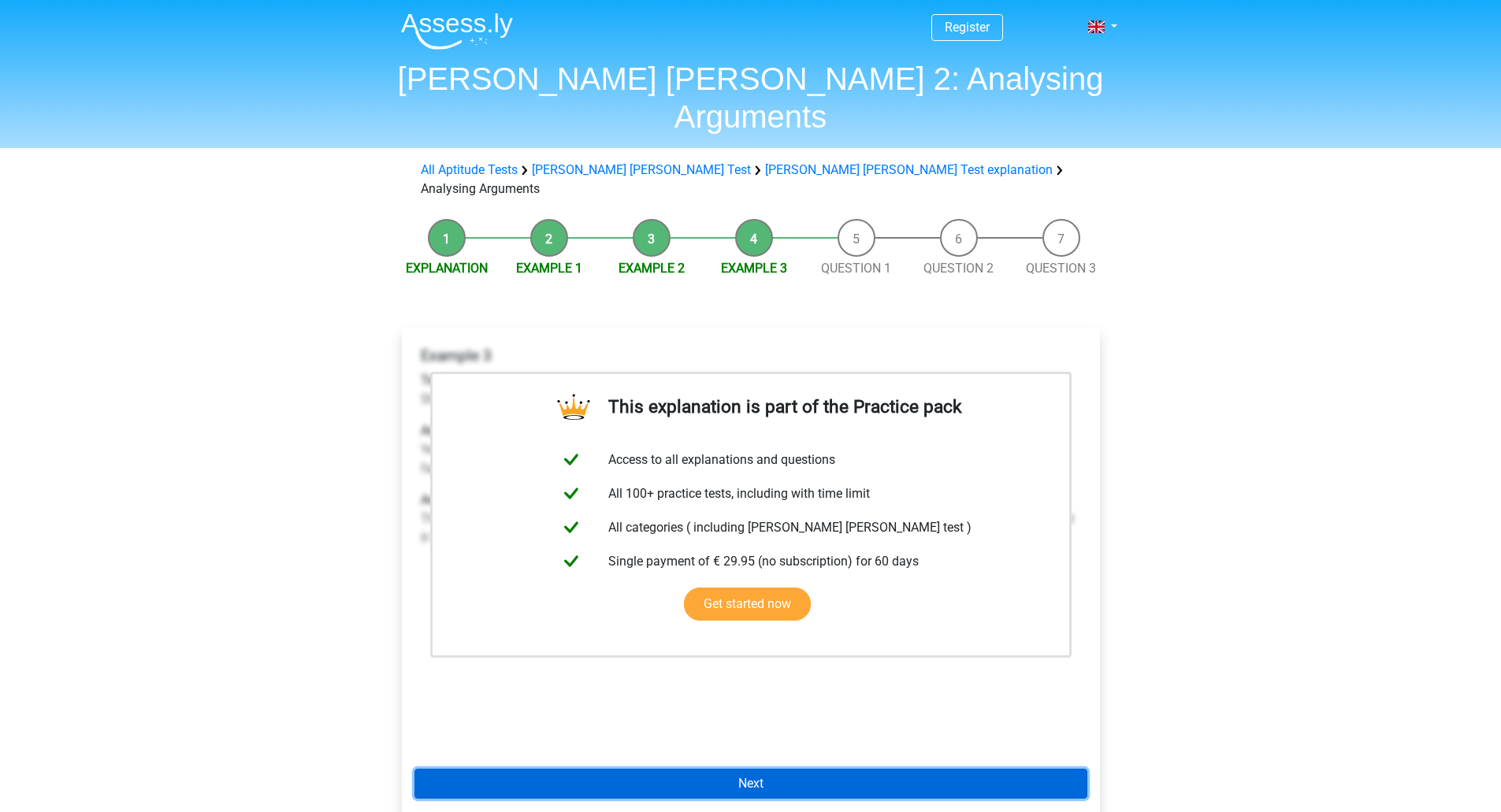
click at [708, 769] on link "Next" at bounding box center [750, 783] width 673 height 30
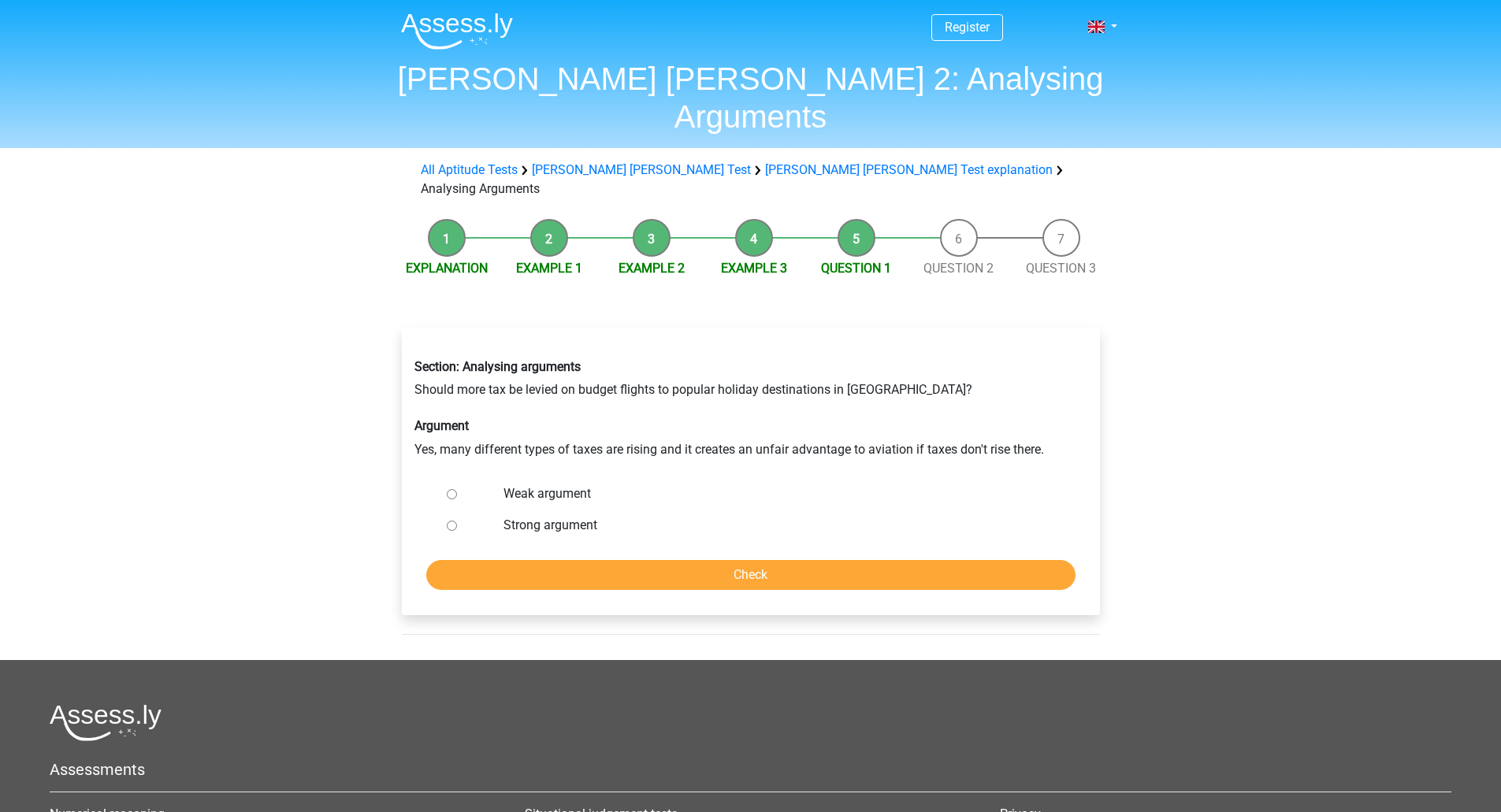
click at [450, 489] on input "Weak argument" at bounding box center [451, 493] width 10 height 10
radio input "true"
click at [703, 560] on input "Check" at bounding box center [750, 575] width 649 height 30
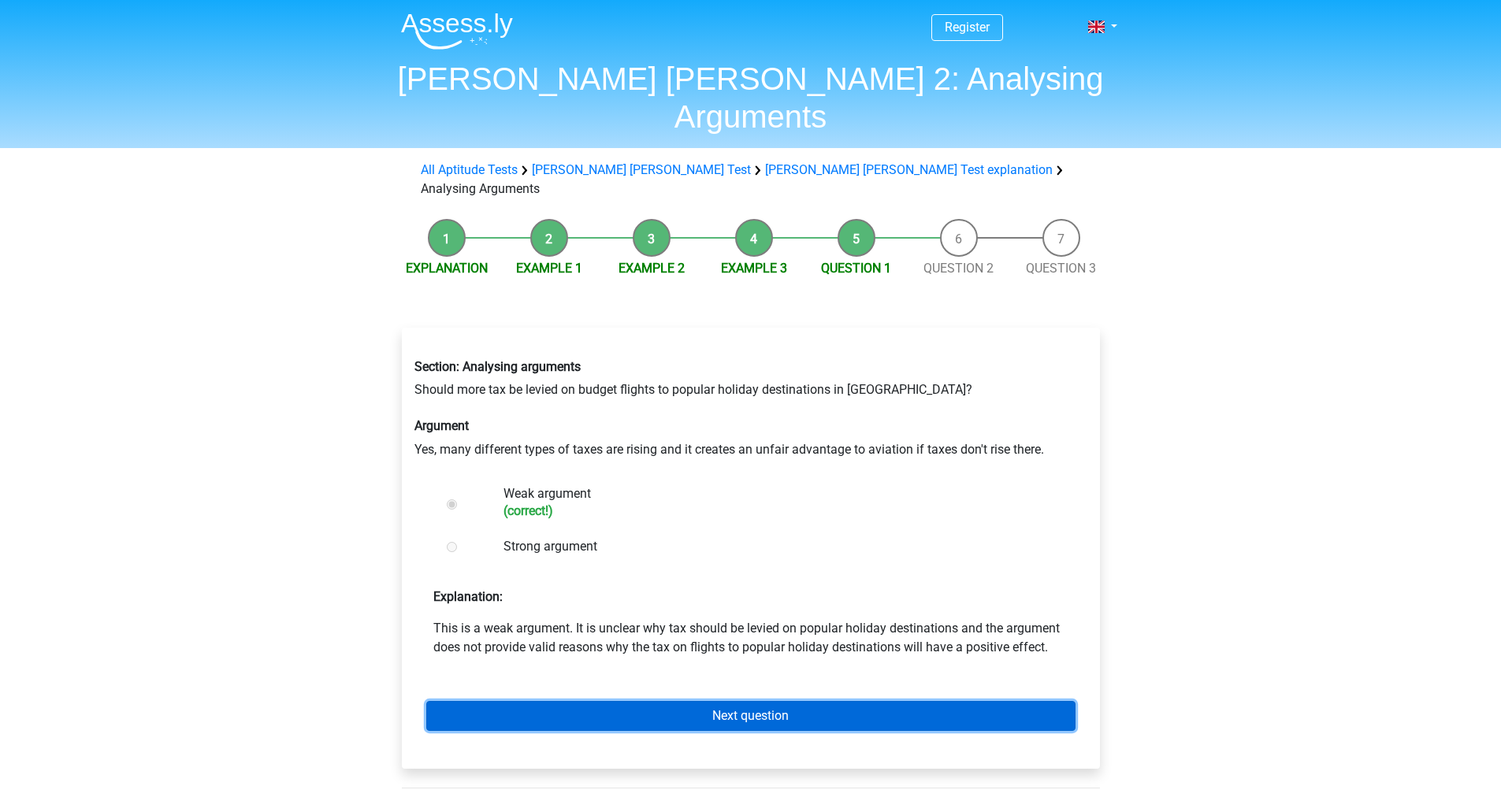
click at [769, 702] on link "Next question" at bounding box center [750, 716] width 649 height 30
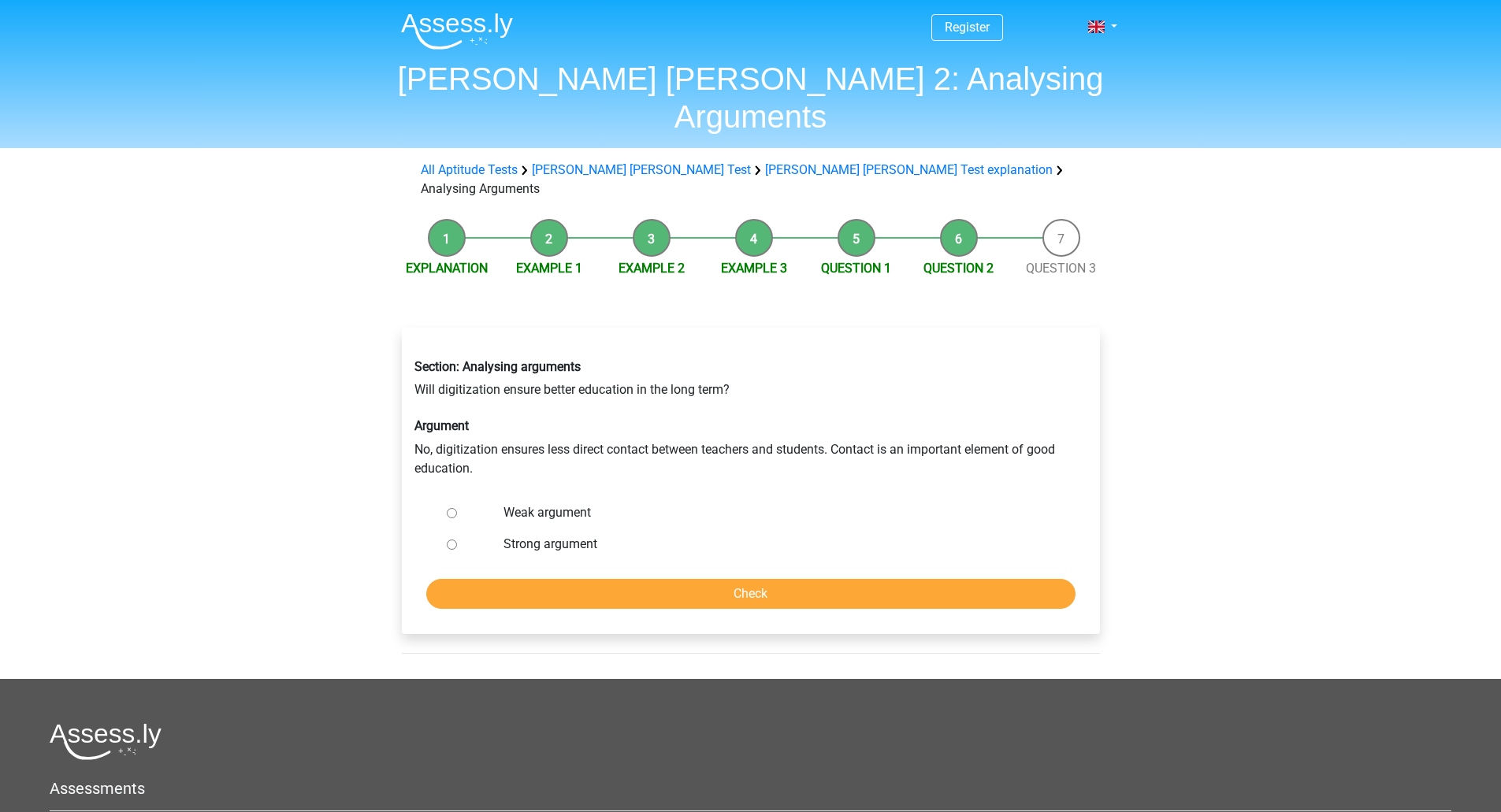
click at [451, 540] on input "Strong argument" at bounding box center [451, 544] width 10 height 10
radio input "true"
click at [648, 579] on input "Check" at bounding box center [750, 594] width 649 height 30
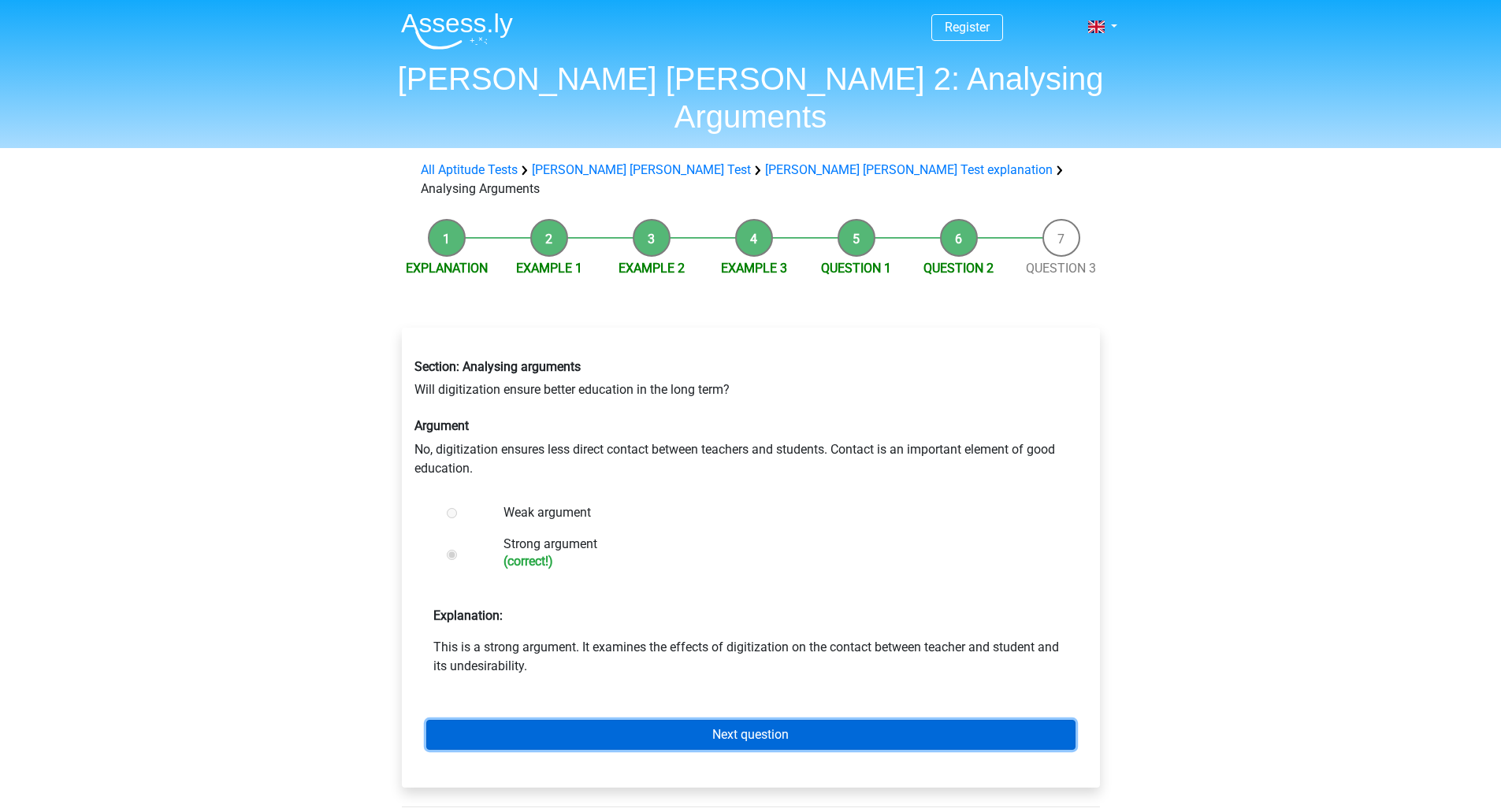
click at [731, 720] on link "Next question" at bounding box center [750, 734] width 649 height 30
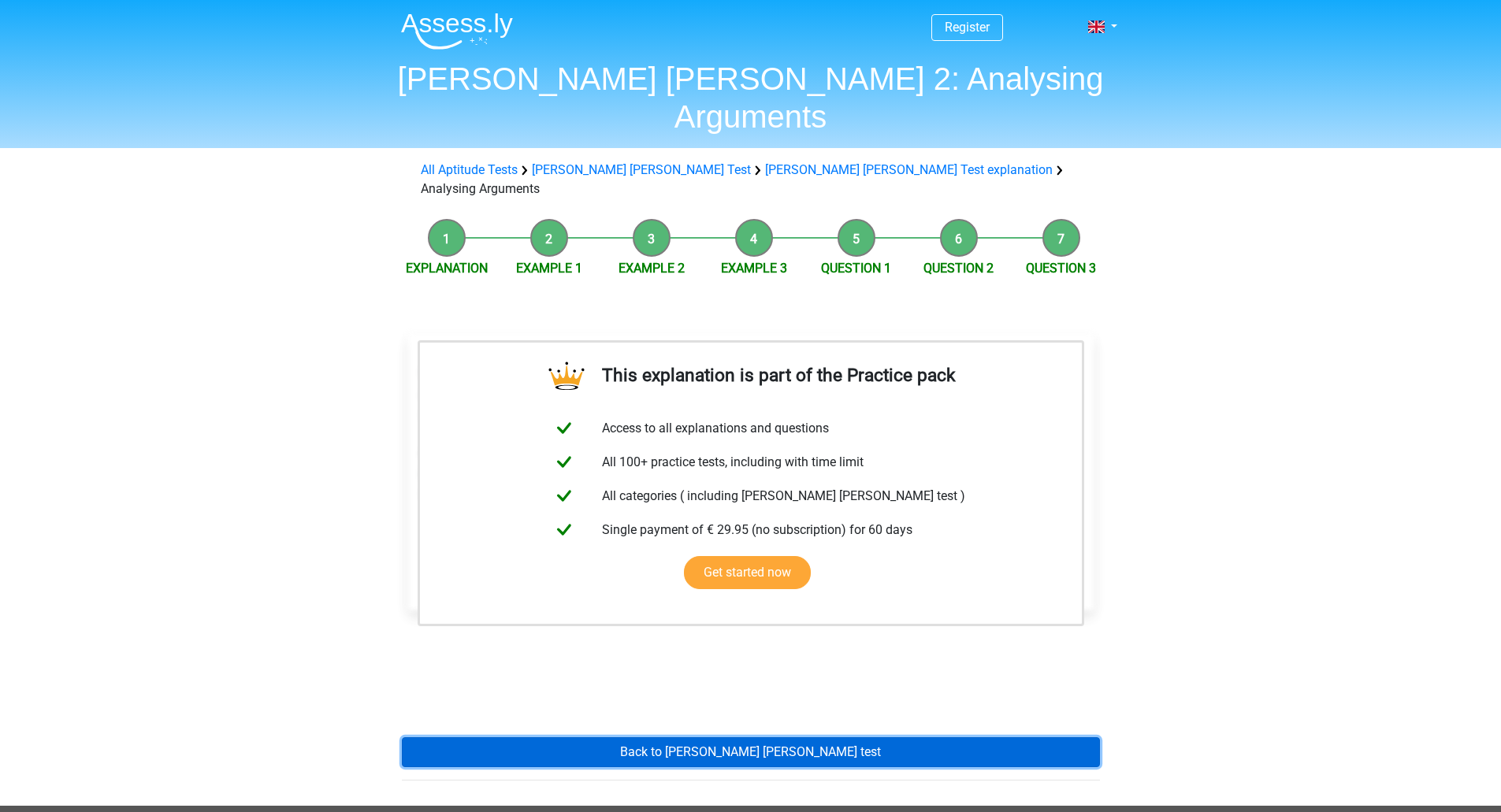
click at [736, 738] on link "Back to watson glaser test" at bounding box center [750, 752] width 698 height 30
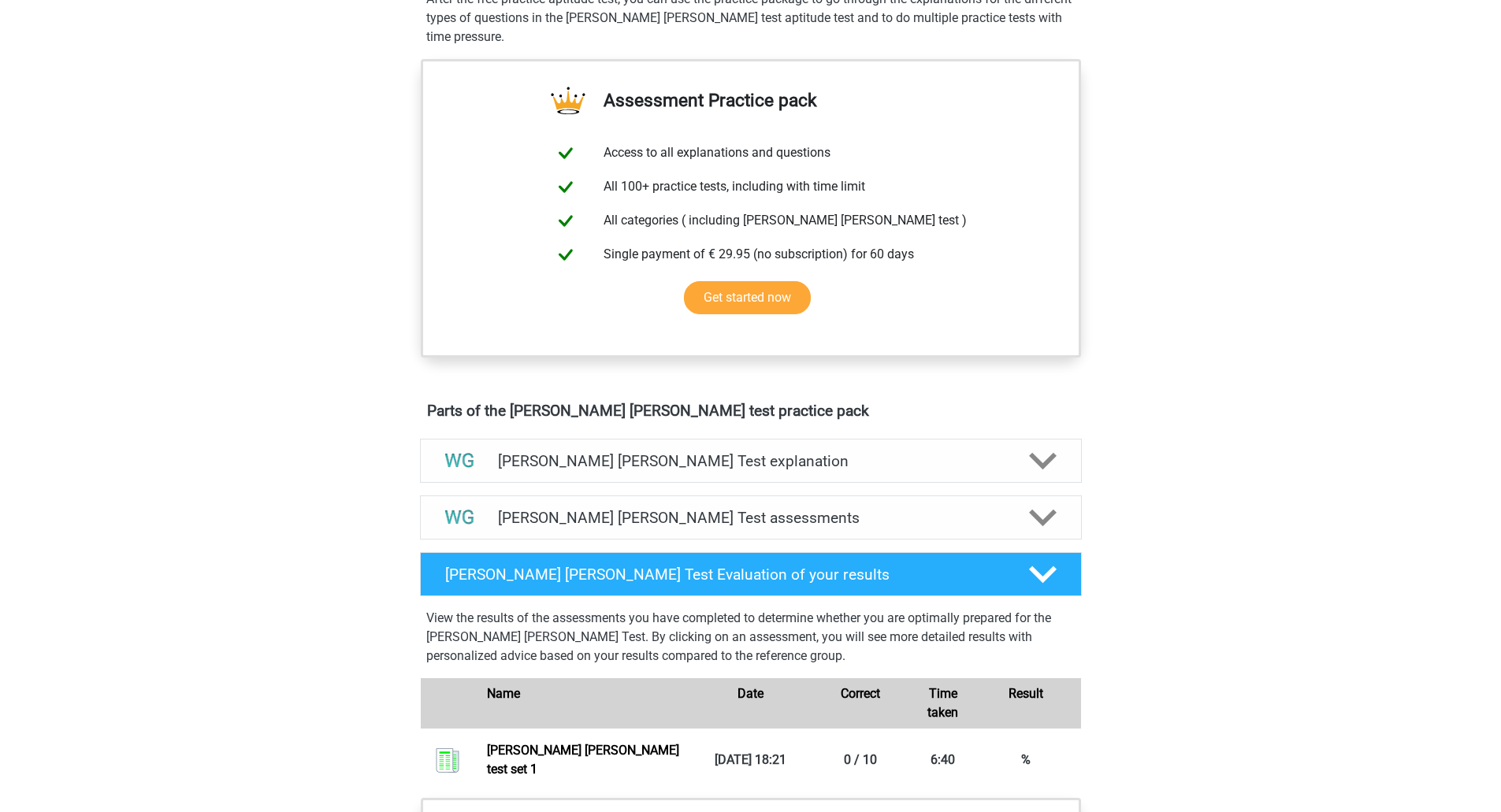
scroll to position [513, 0]
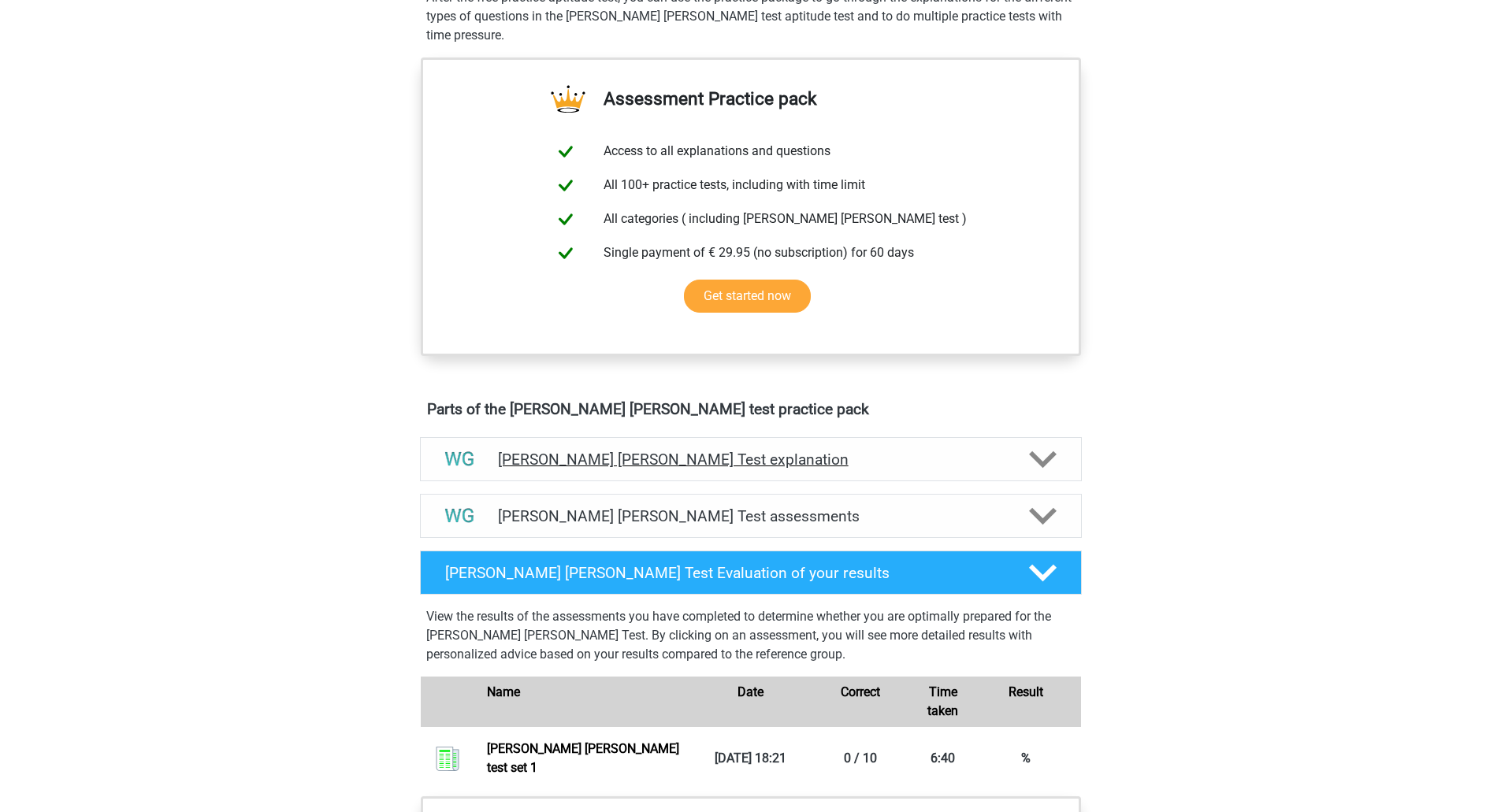
click at [674, 458] on h4 "[PERSON_NAME] [PERSON_NAME] Test explanation" at bounding box center [750, 460] width 506 height 18
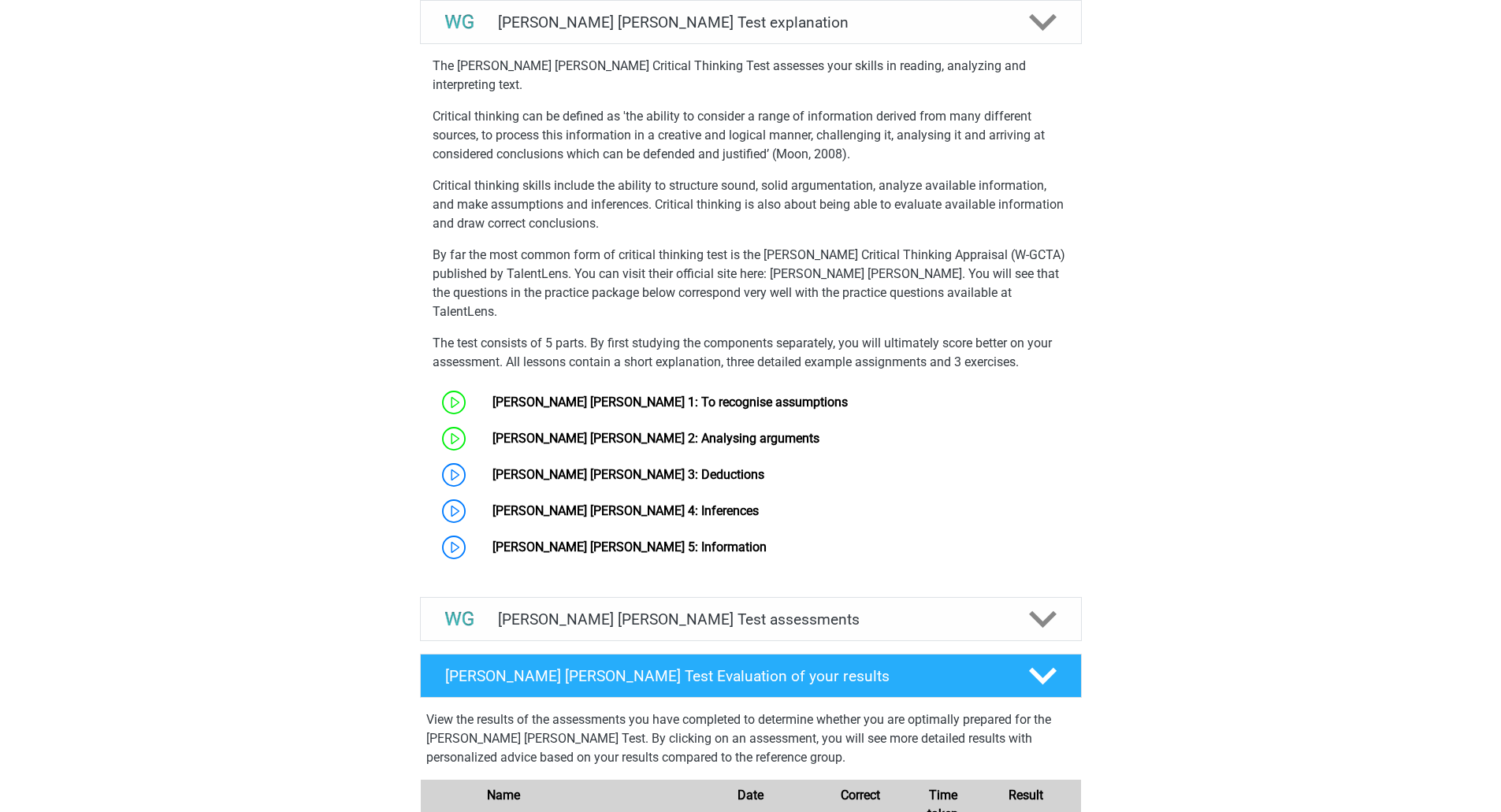
scroll to position [951, 0]
click at [598, 466] on link "[PERSON_NAME] [PERSON_NAME] 3: Deductions" at bounding box center [628, 473] width 272 height 15
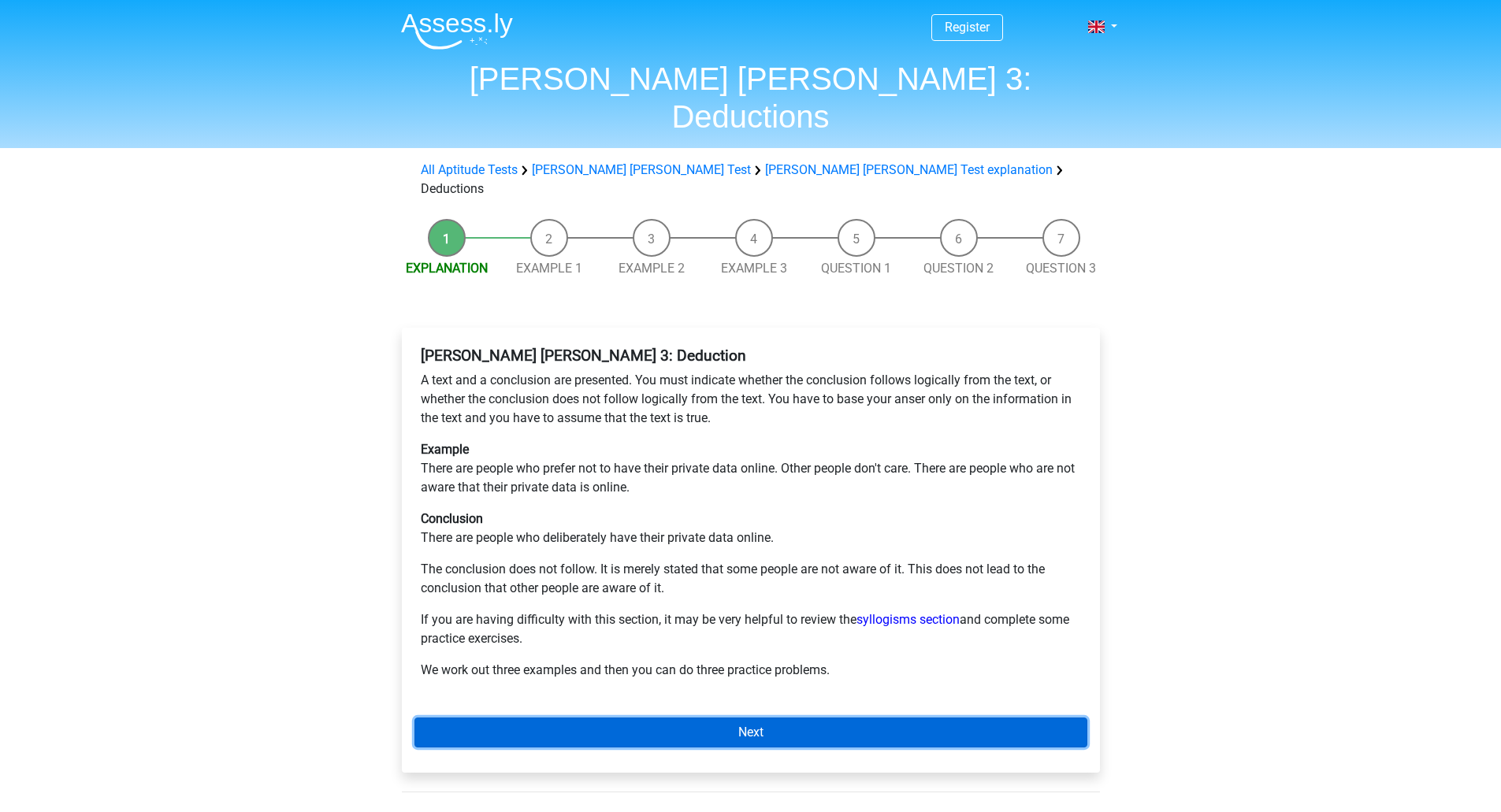
click at [722, 718] on link "Next" at bounding box center [750, 732] width 673 height 30
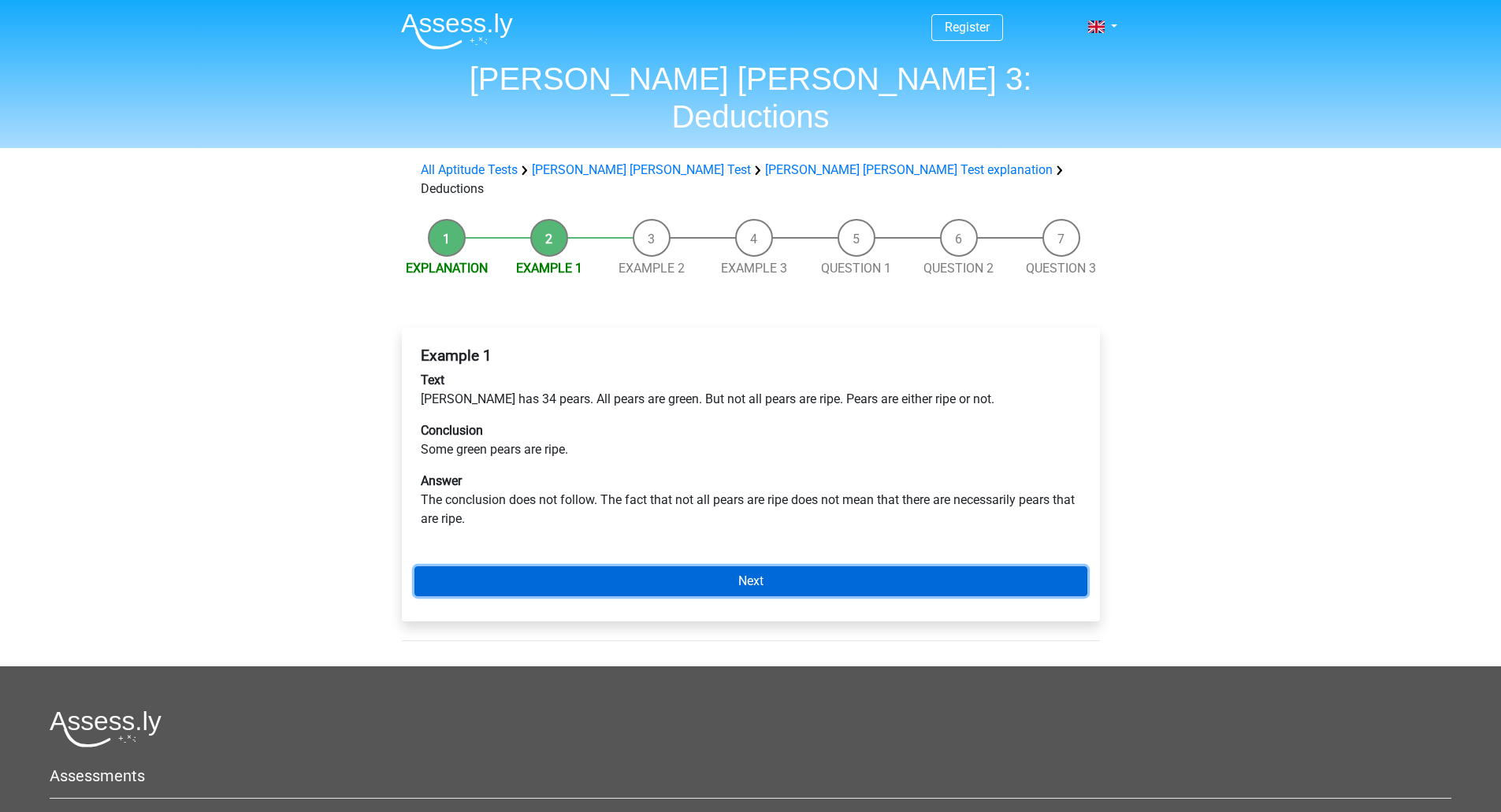
click at [735, 567] on link "Next" at bounding box center [750, 581] width 673 height 30
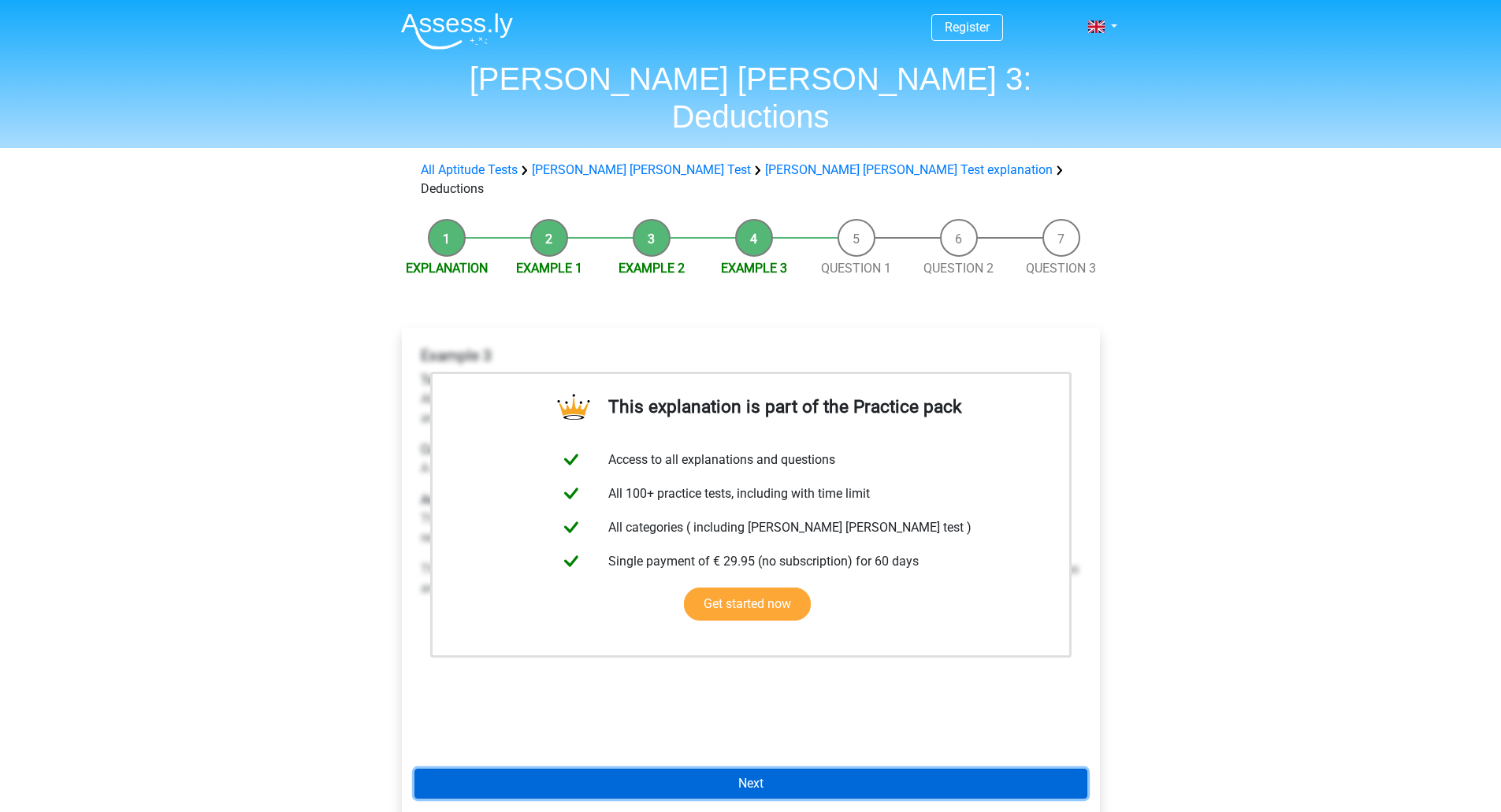
click at [748, 769] on link "Next" at bounding box center [750, 783] width 673 height 30
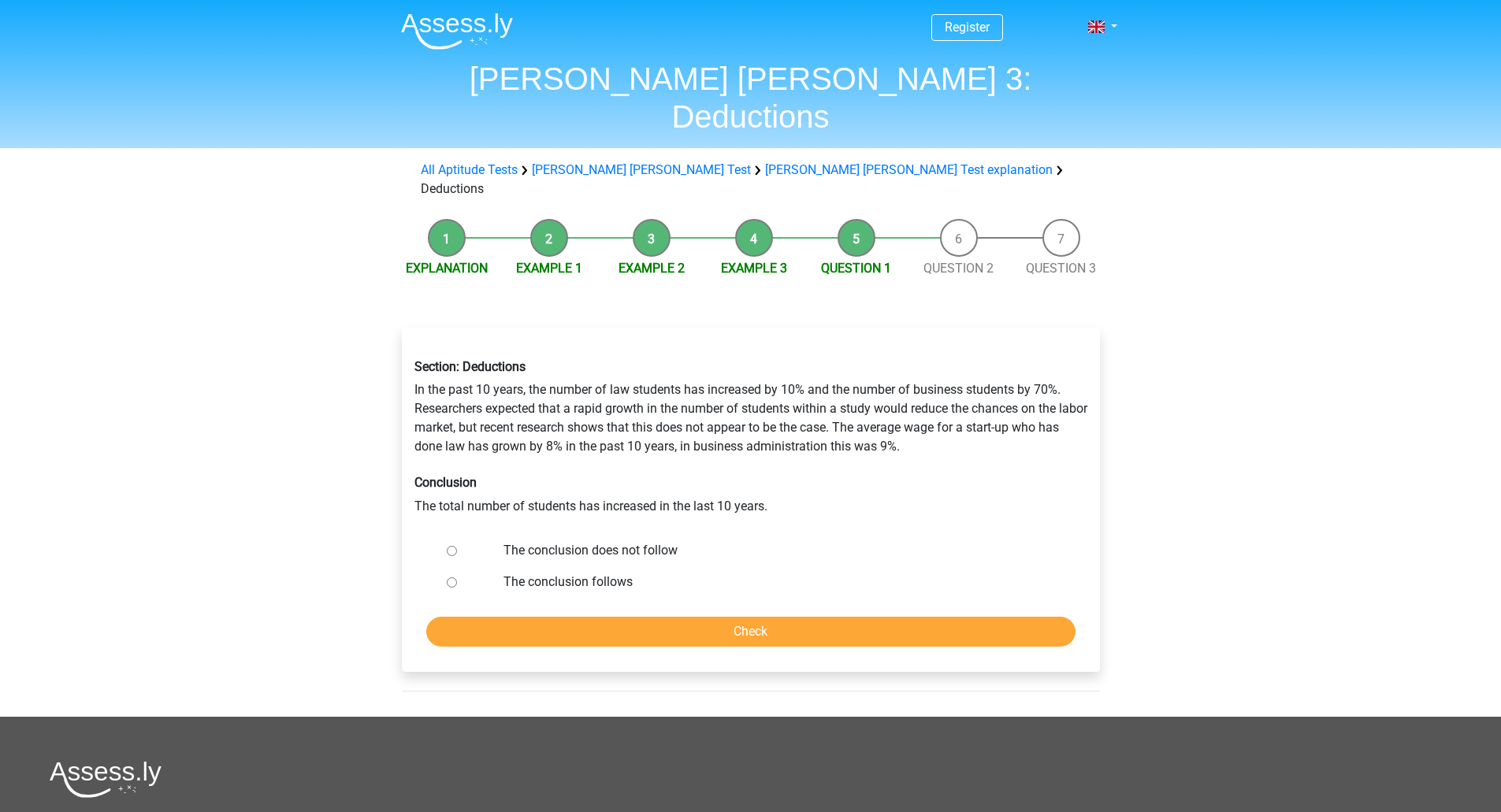
click at [452, 546] on input "The conclusion does not follow" at bounding box center [451, 550] width 10 height 10
radio input "true"
click at [593, 616] on input "Check" at bounding box center [750, 631] width 649 height 30
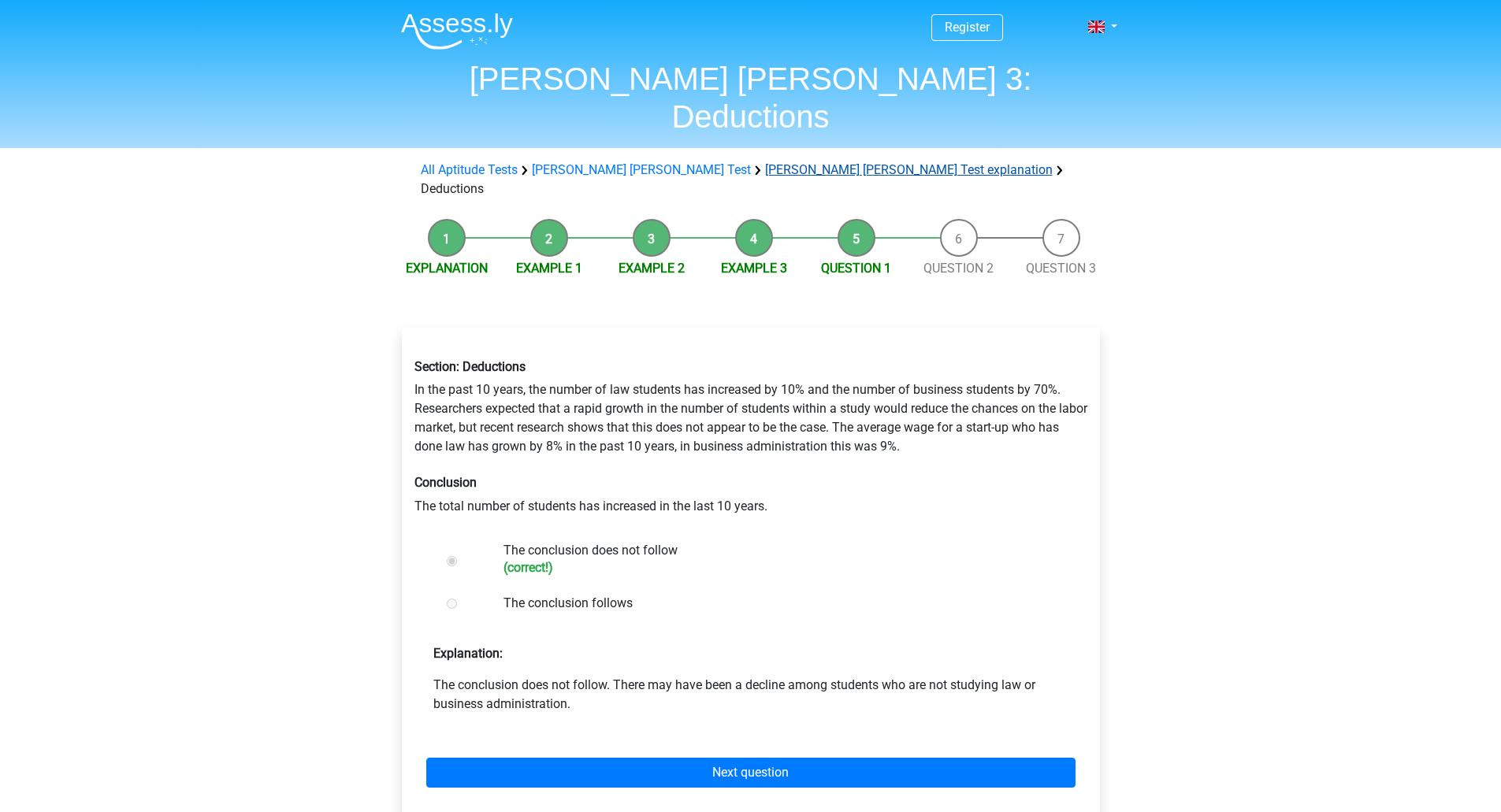
click at [796, 162] on link "[PERSON_NAME] [PERSON_NAME] Test explanation" at bounding box center [909, 169] width 288 height 15
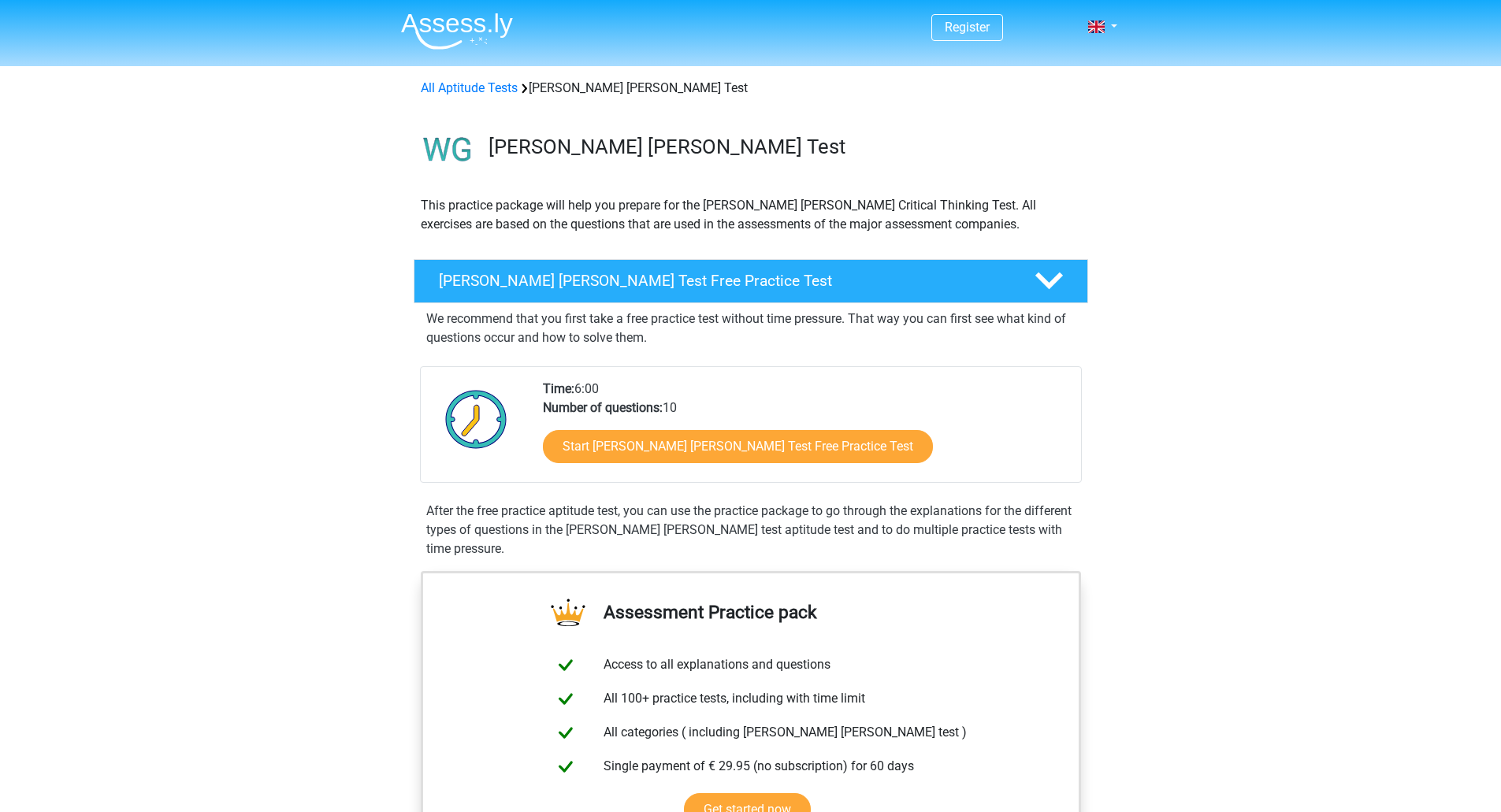
scroll to position [944, 0]
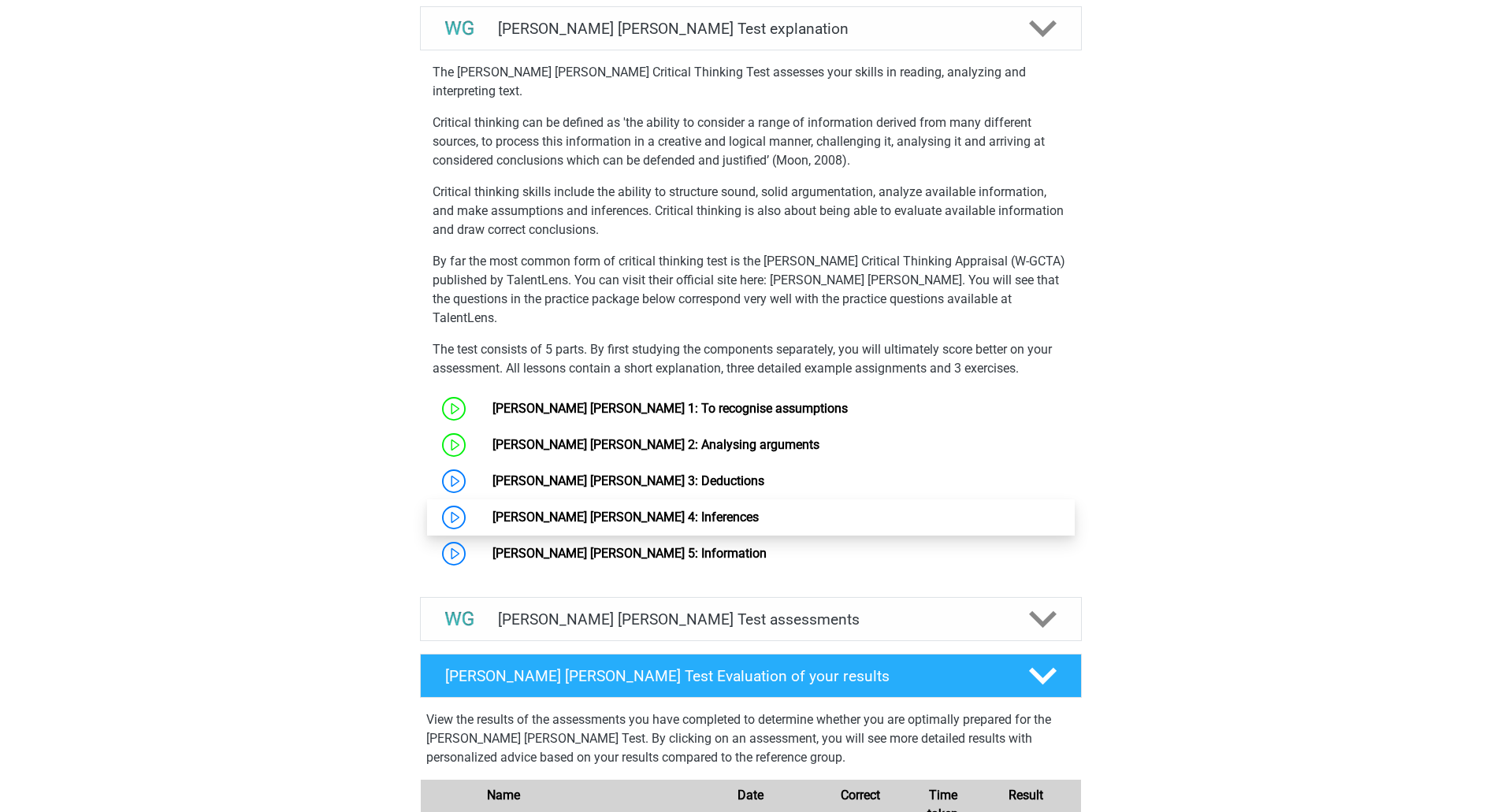
click at [535, 510] on link "[PERSON_NAME] [PERSON_NAME] 4: Inferences" at bounding box center [626, 517] width 266 height 15
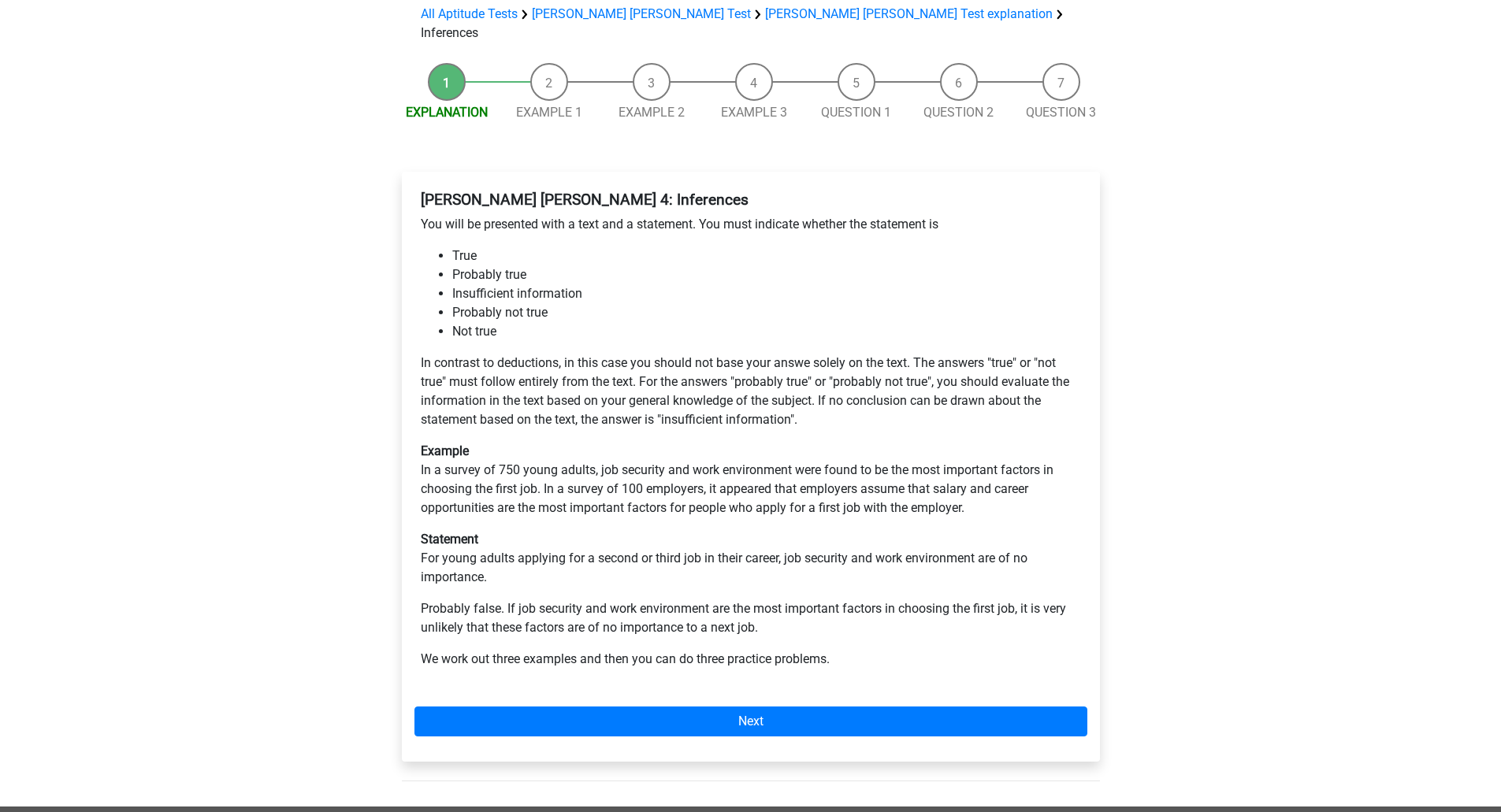
scroll to position [119, 0]
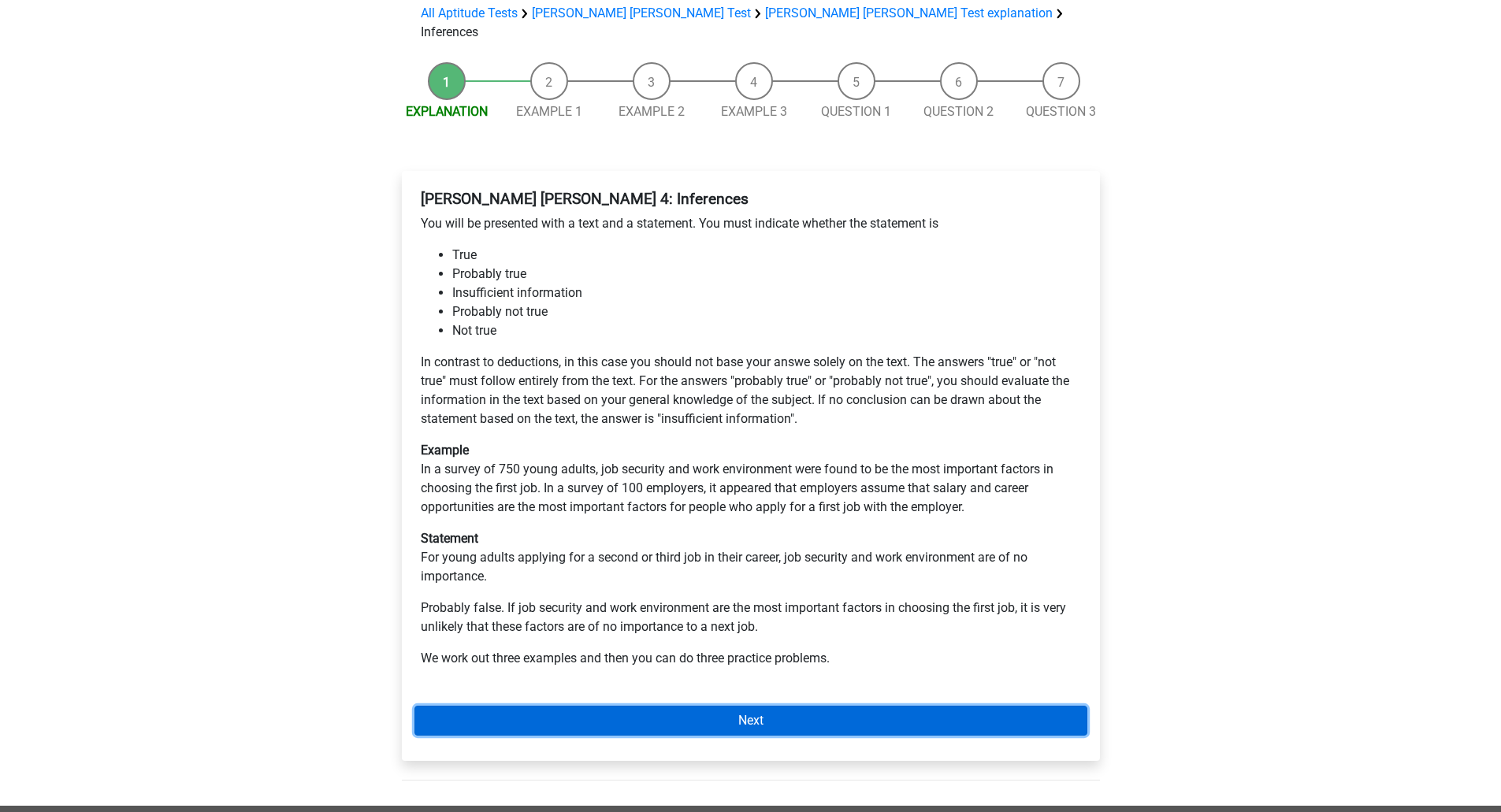
click at [574, 706] on link "Next" at bounding box center [750, 721] width 673 height 30
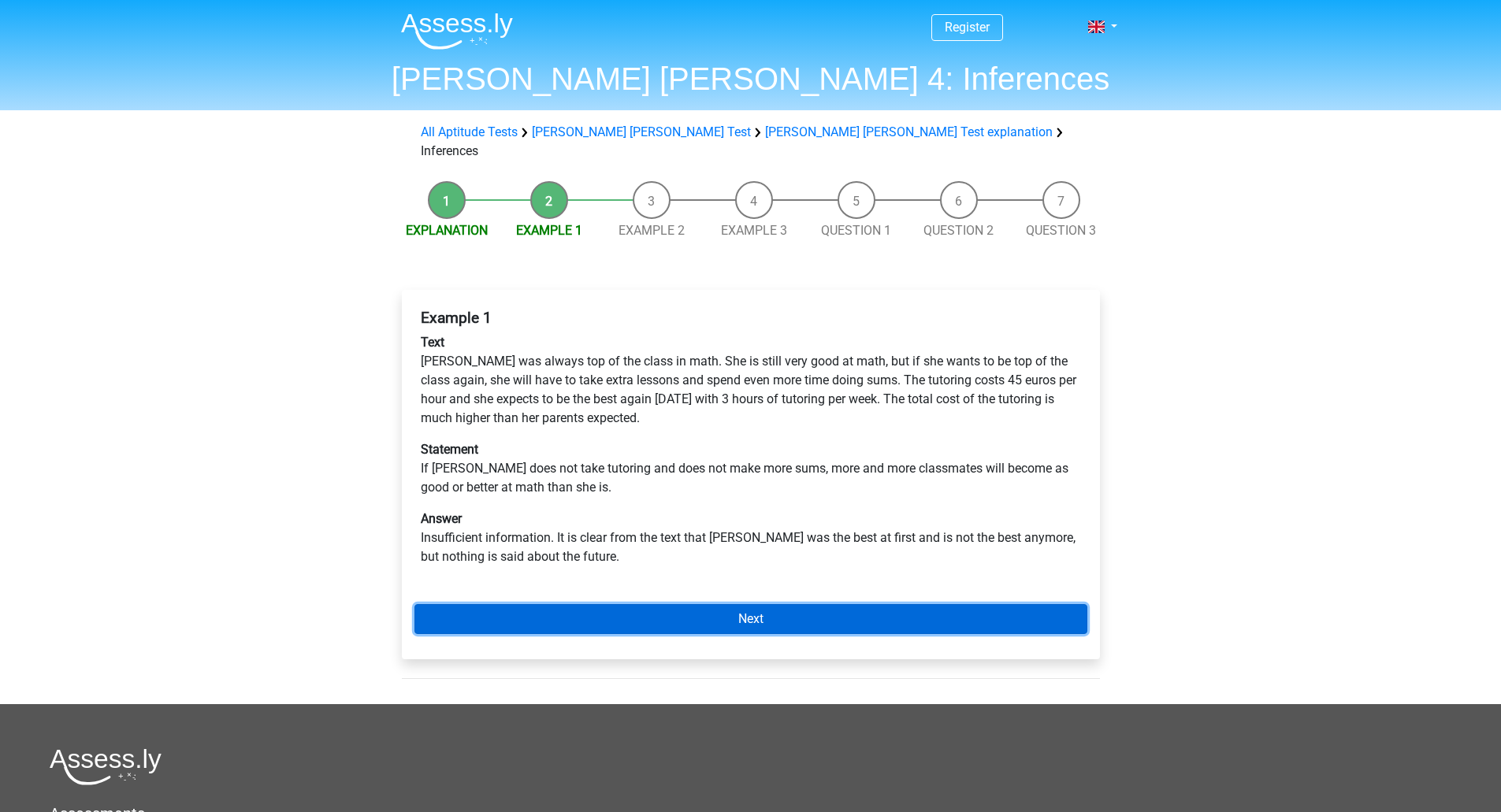
click at [578, 605] on link "Next" at bounding box center [750, 619] width 673 height 30
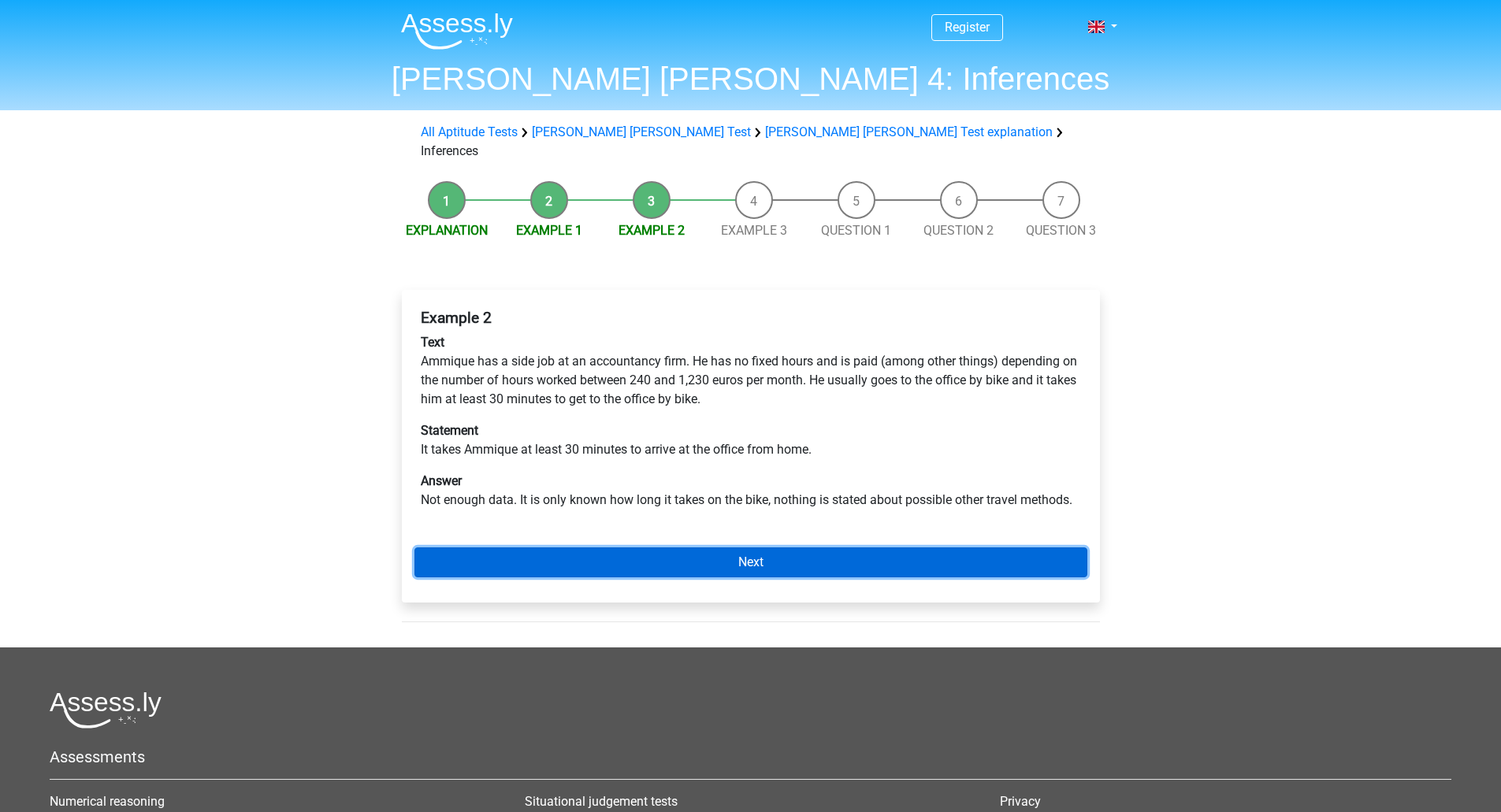
click at [583, 548] on link "Next" at bounding box center [750, 562] width 673 height 30
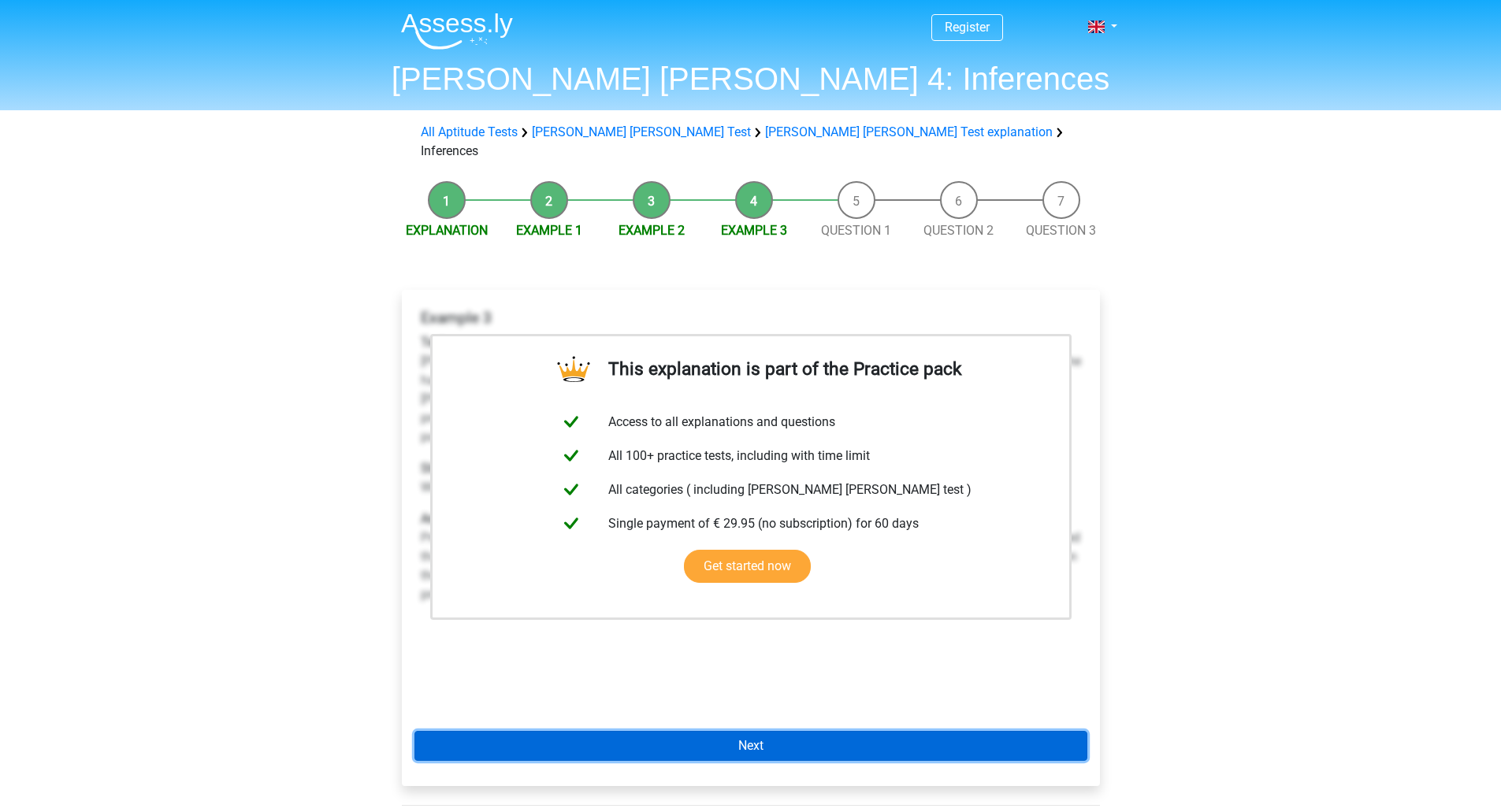
click at [636, 731] on link "Next" at bounding box center [750, 746] width 673 height 30
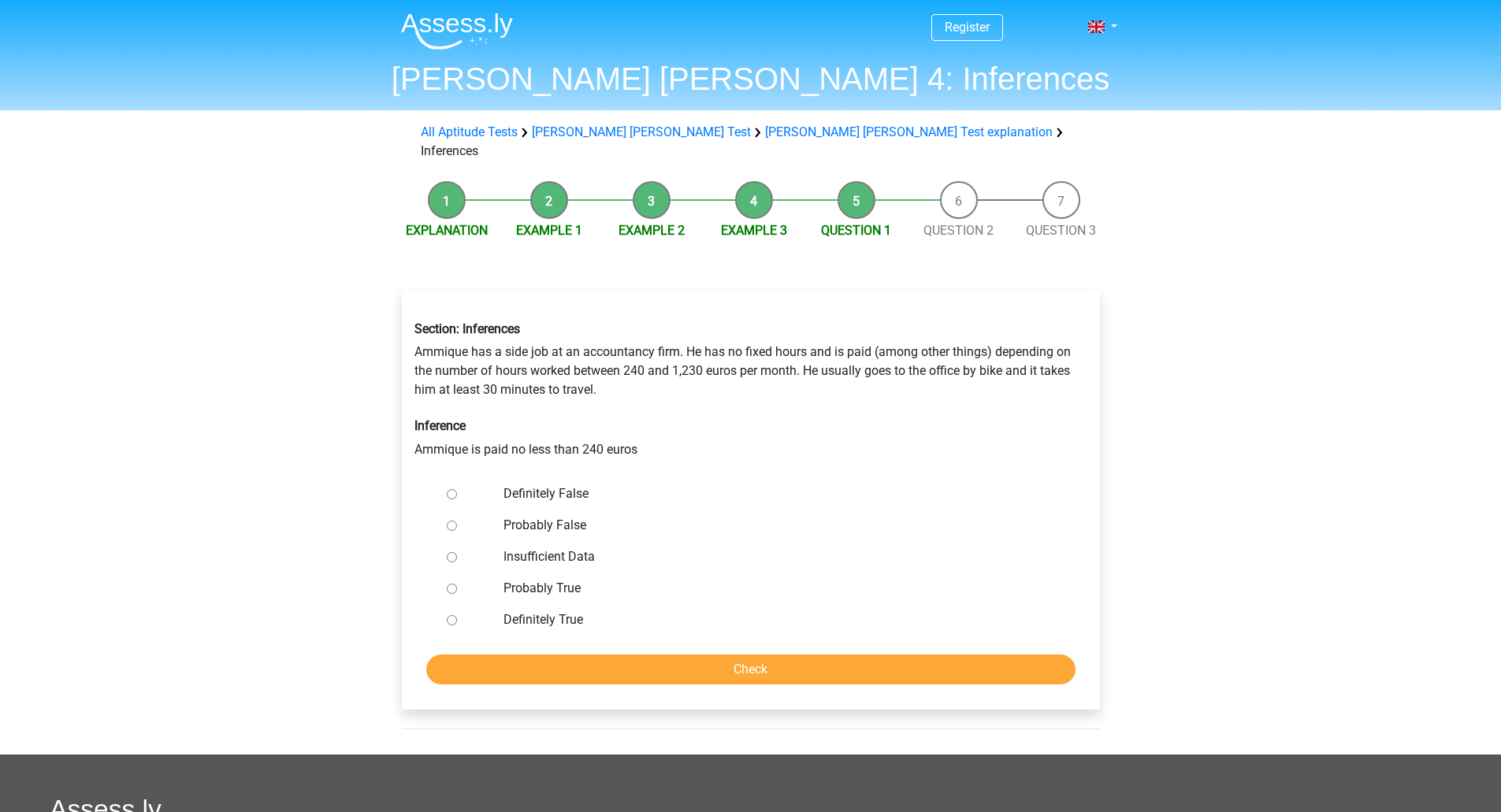
click at [464, 605] on div at bounding box center [465, 620] width 52 height 32
click at [447, 616] on input "Definitely True" at bounding box center [451, 620] width 10 height 10
radio input "true"
click at [507, 654] on input "Check" at bounding box center [750, 669] width 649 height 30
